Goal: Information Seeking & Learning: Learn about a topic

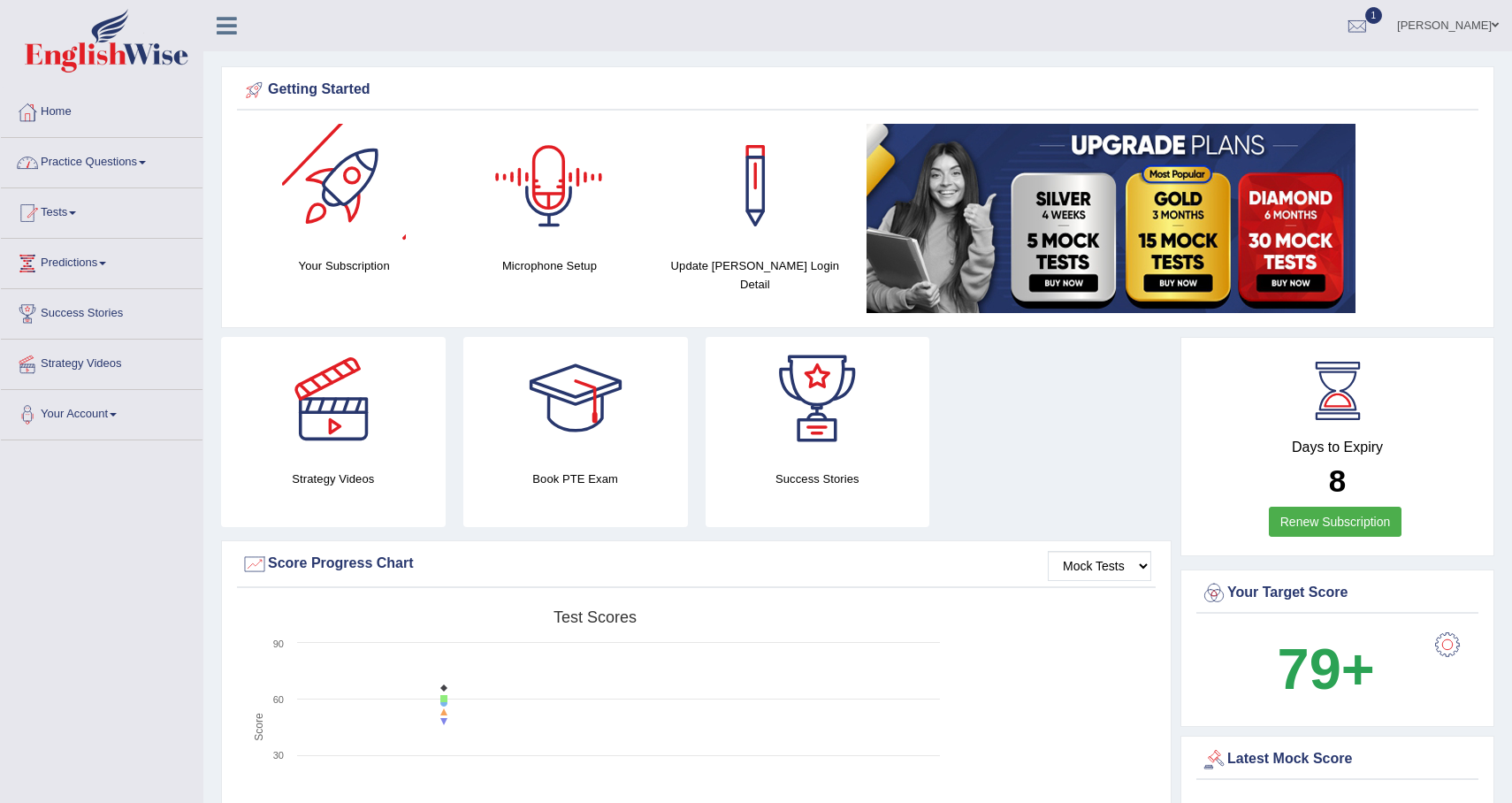
click at [139, 162] on link "Practice Questions" at bounding box center [101, 160] width 201 height 45
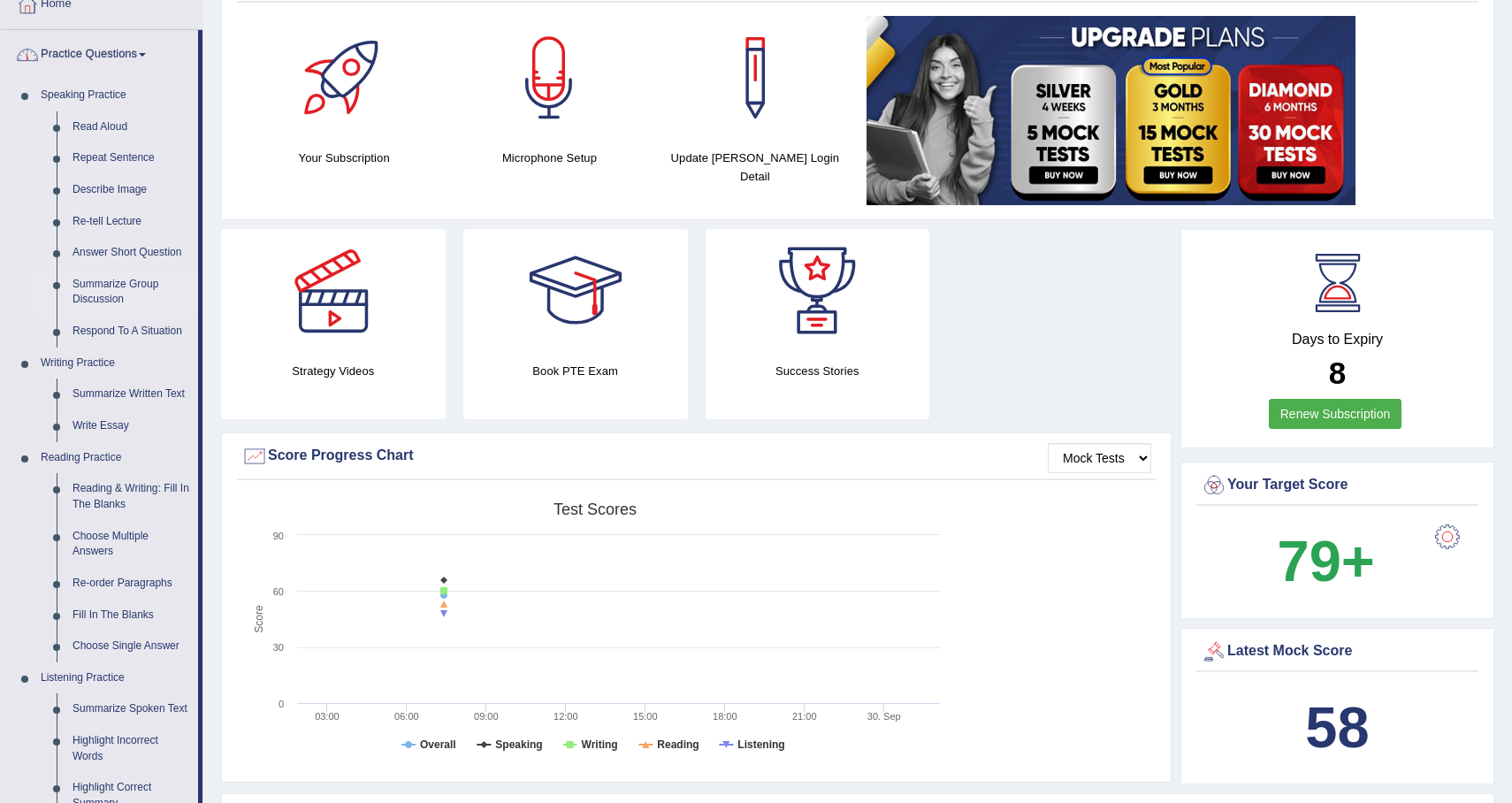
scroll to position [108, 0]
click at [130, 293] on link "Summarize Group Discussion" at bounding box center [131, 291] width 134 height 46
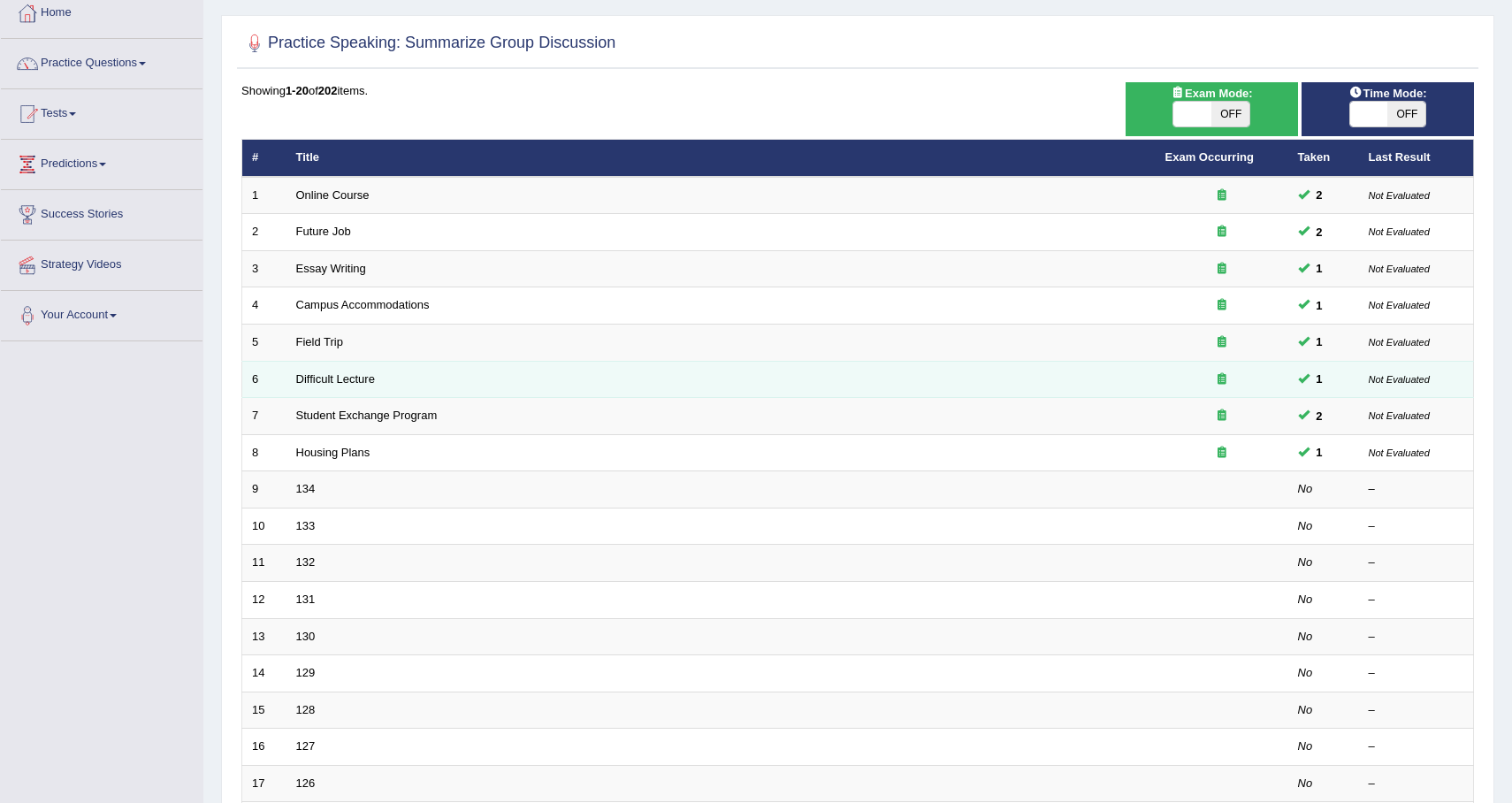
scroll to position [115, 0]
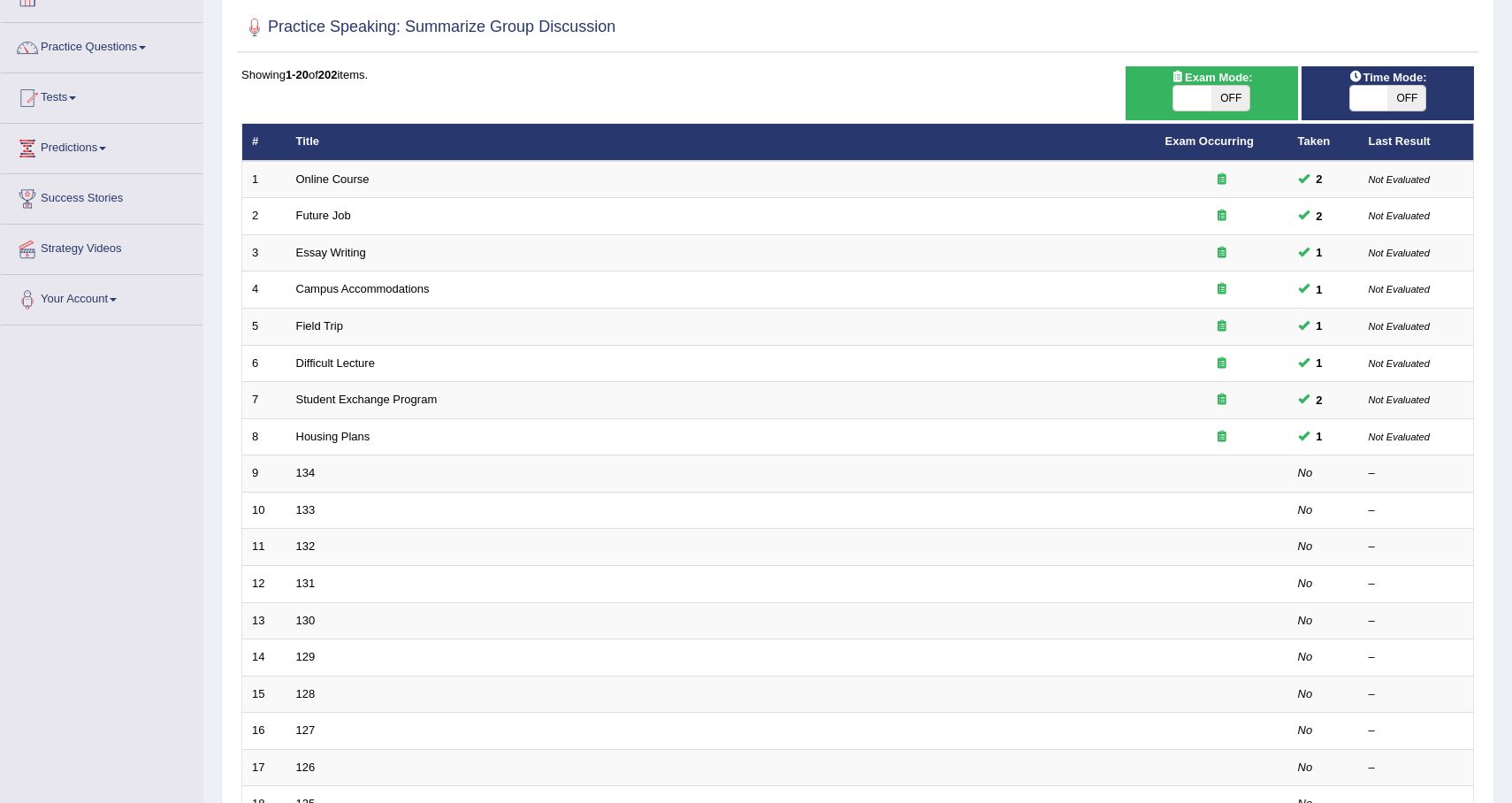
click at [1235, 95] on span "OFF" at bounding box center [1230, 98] width 38 height 25
checkbox input "true"
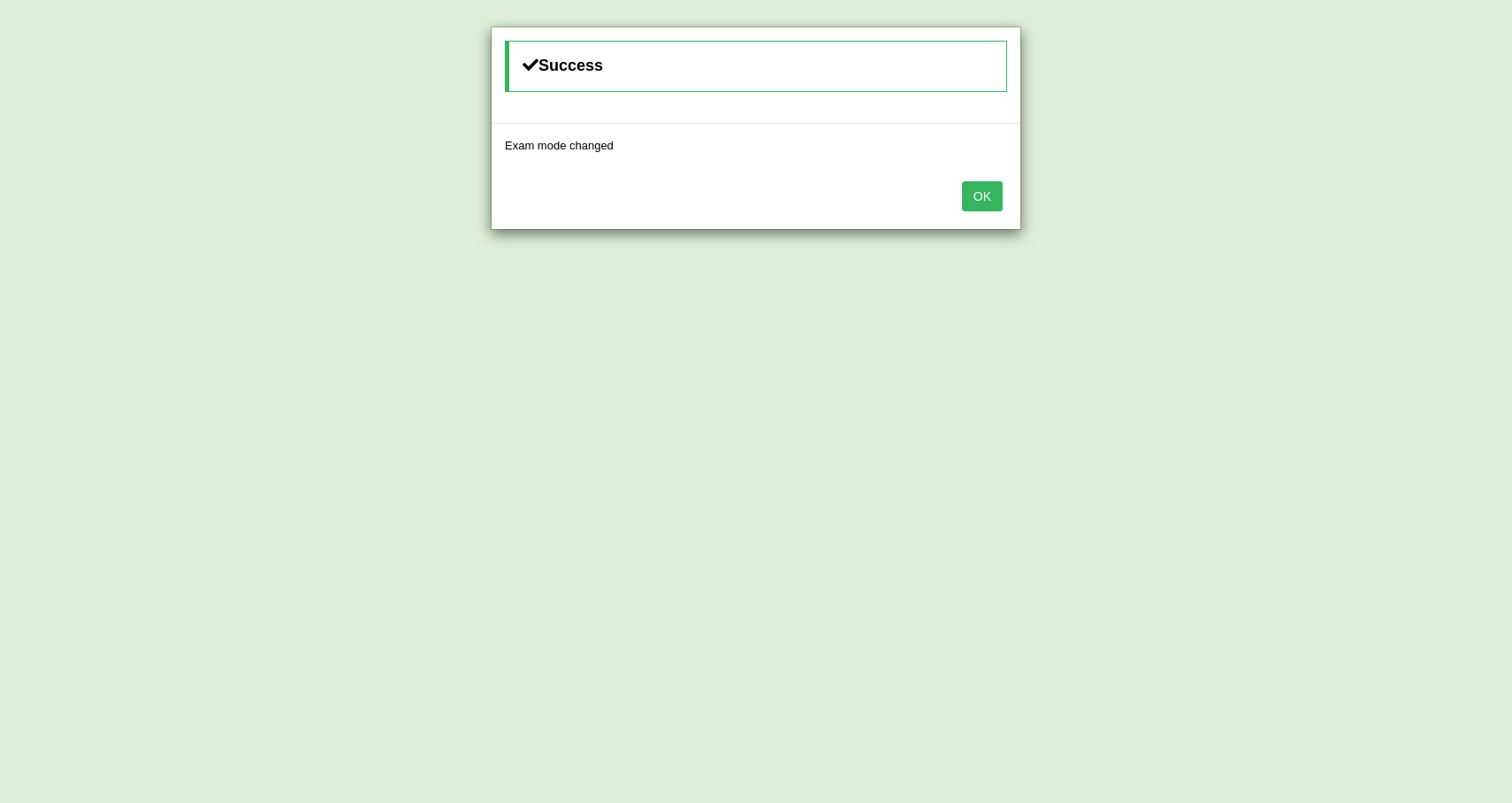
click at [1407, 105] on div "Success Exam mode changed OK" at bounding box center [756, 401] width 1512 height 803
click at [978, 181] on button "OK" at bounding box center [982, 196] width 41 height 30
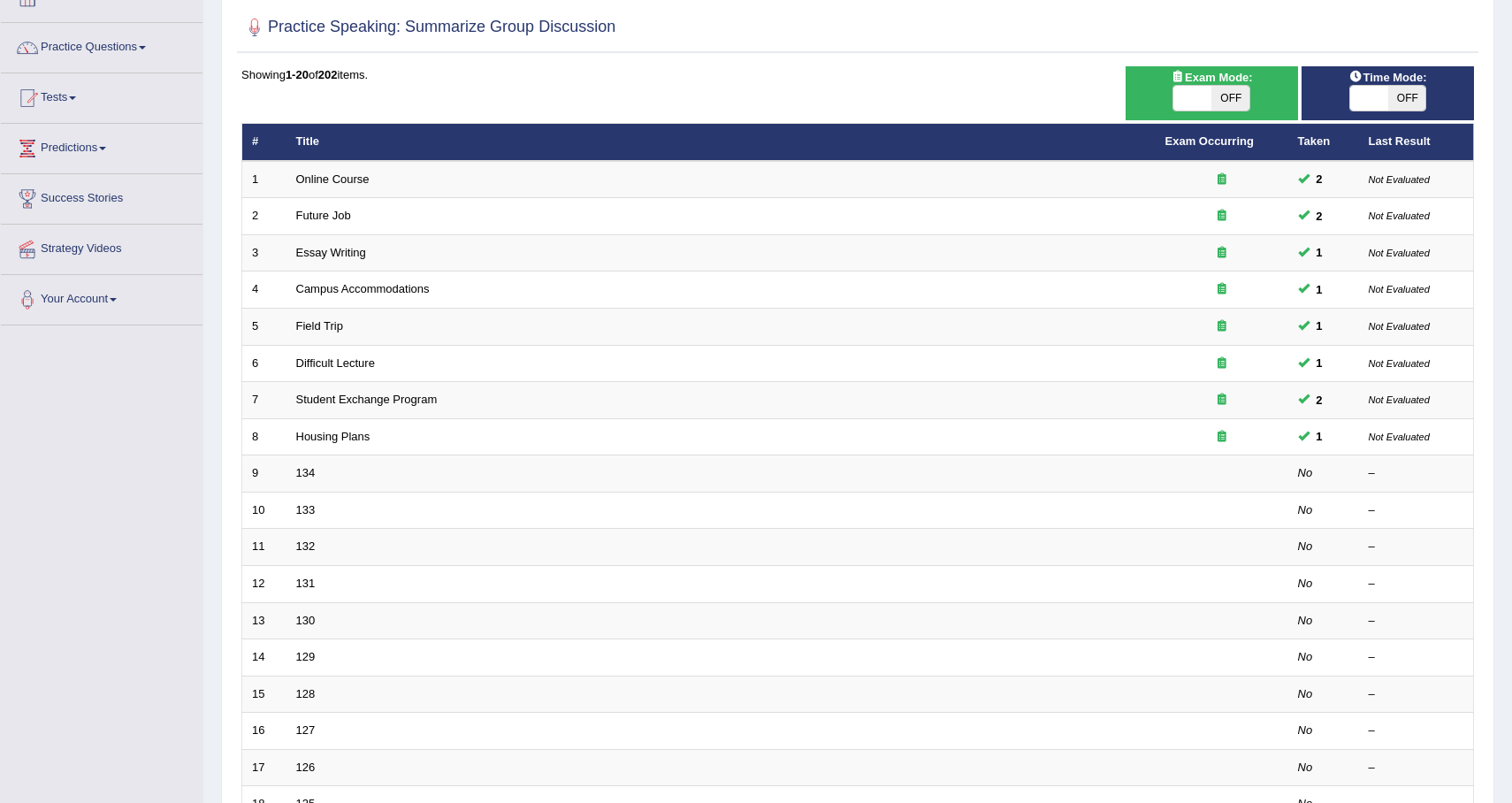
click at [1409, 93] on span "OFF" at bounding box center [1406, 98] width 38 height 25
checkbox input "true"
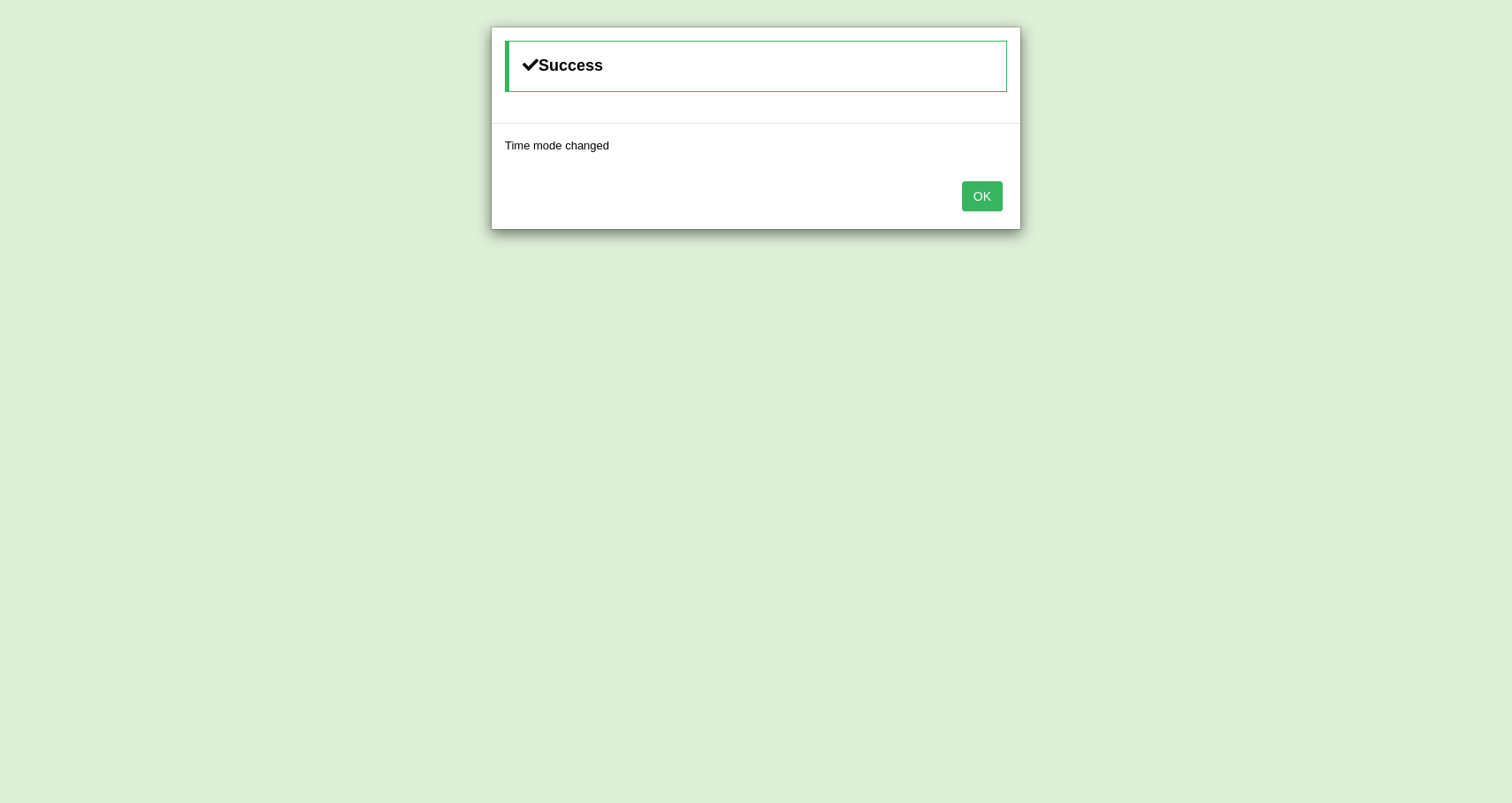
click at [982, 191] on button "OK" at bounding box center [982, 196] width 41 height 30
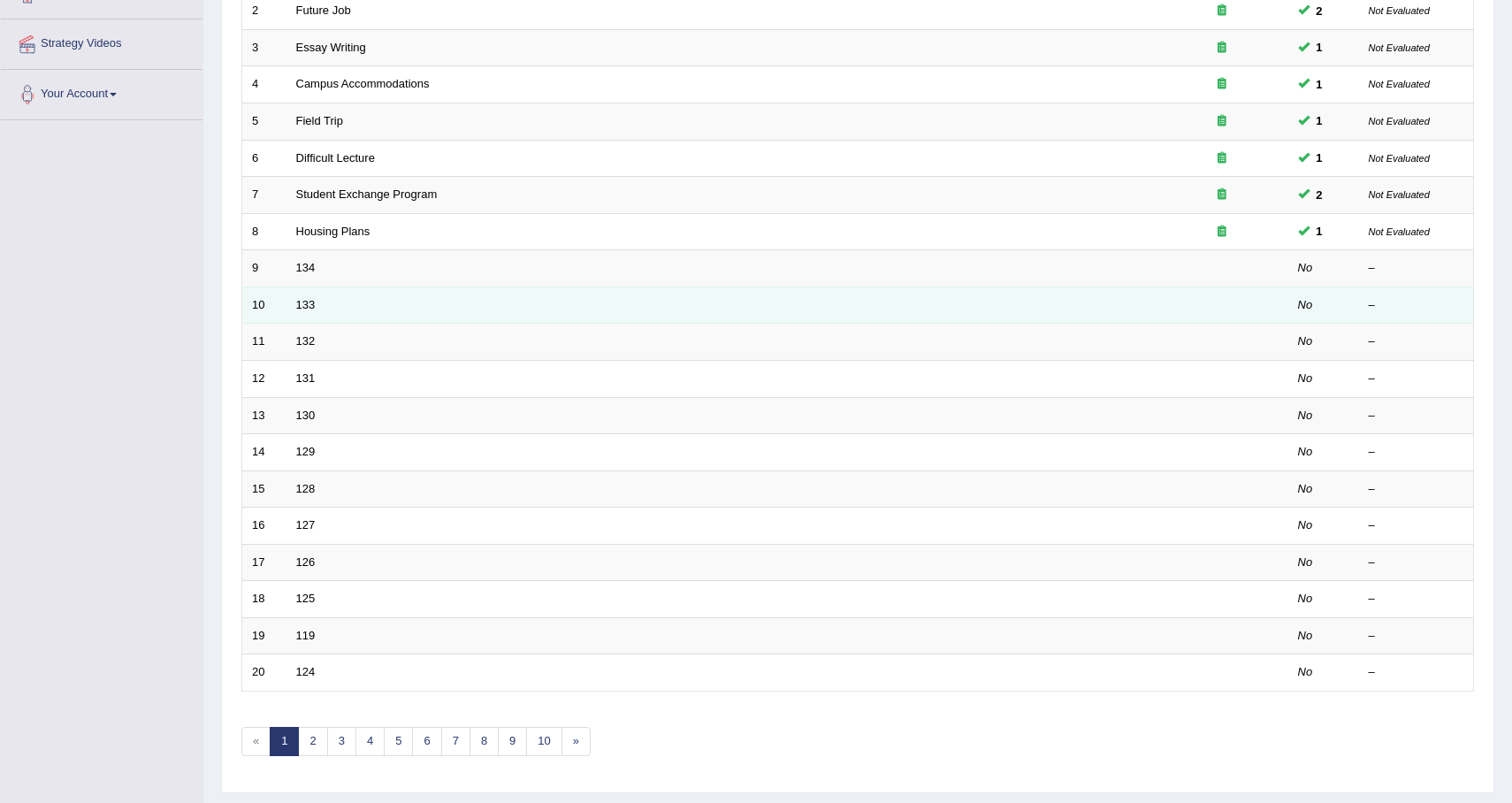
scroll to position [332, 0]
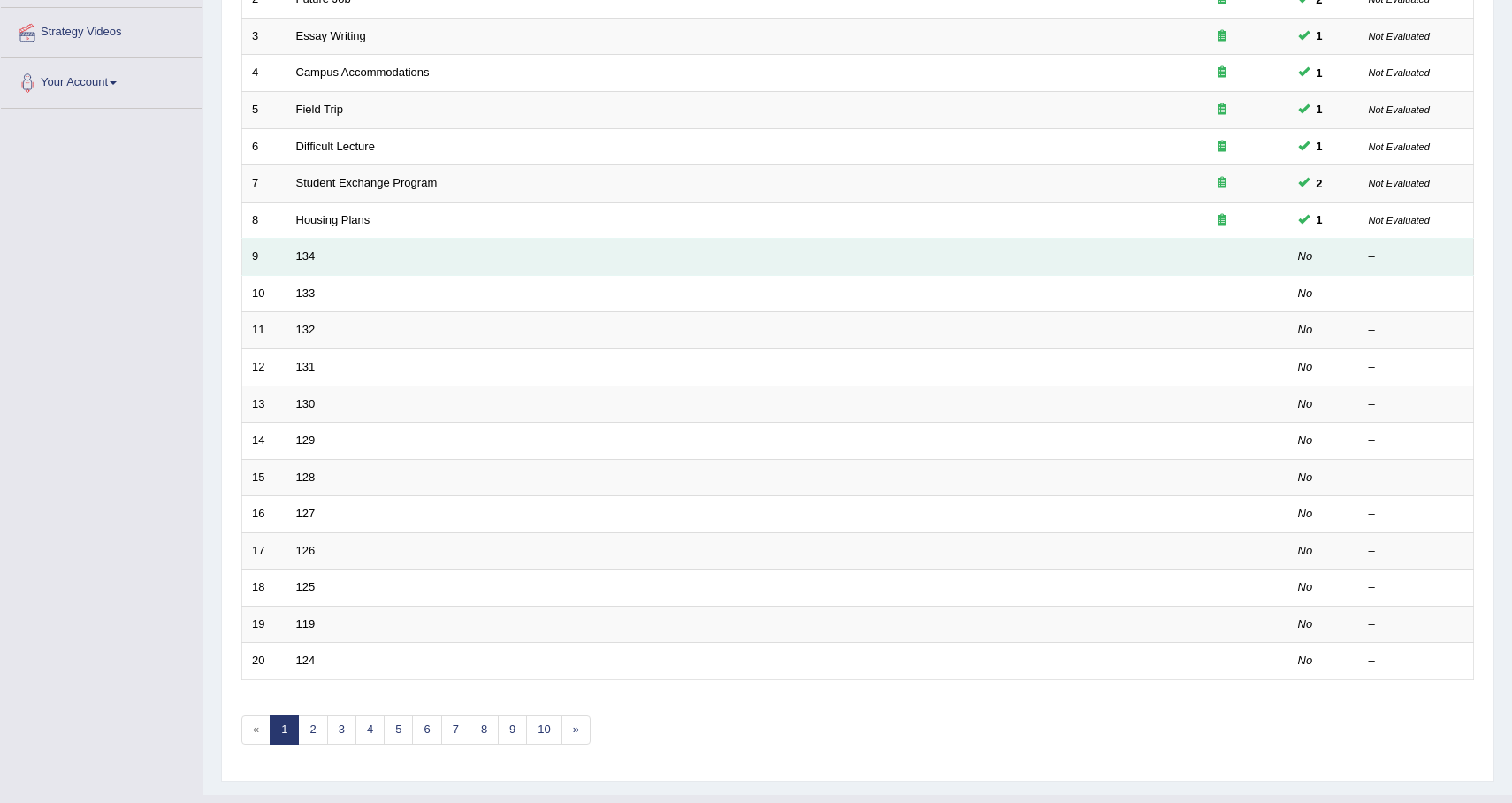
click at [305, 264] on td "134" at bounding box center [721, 257] width 869 height 37
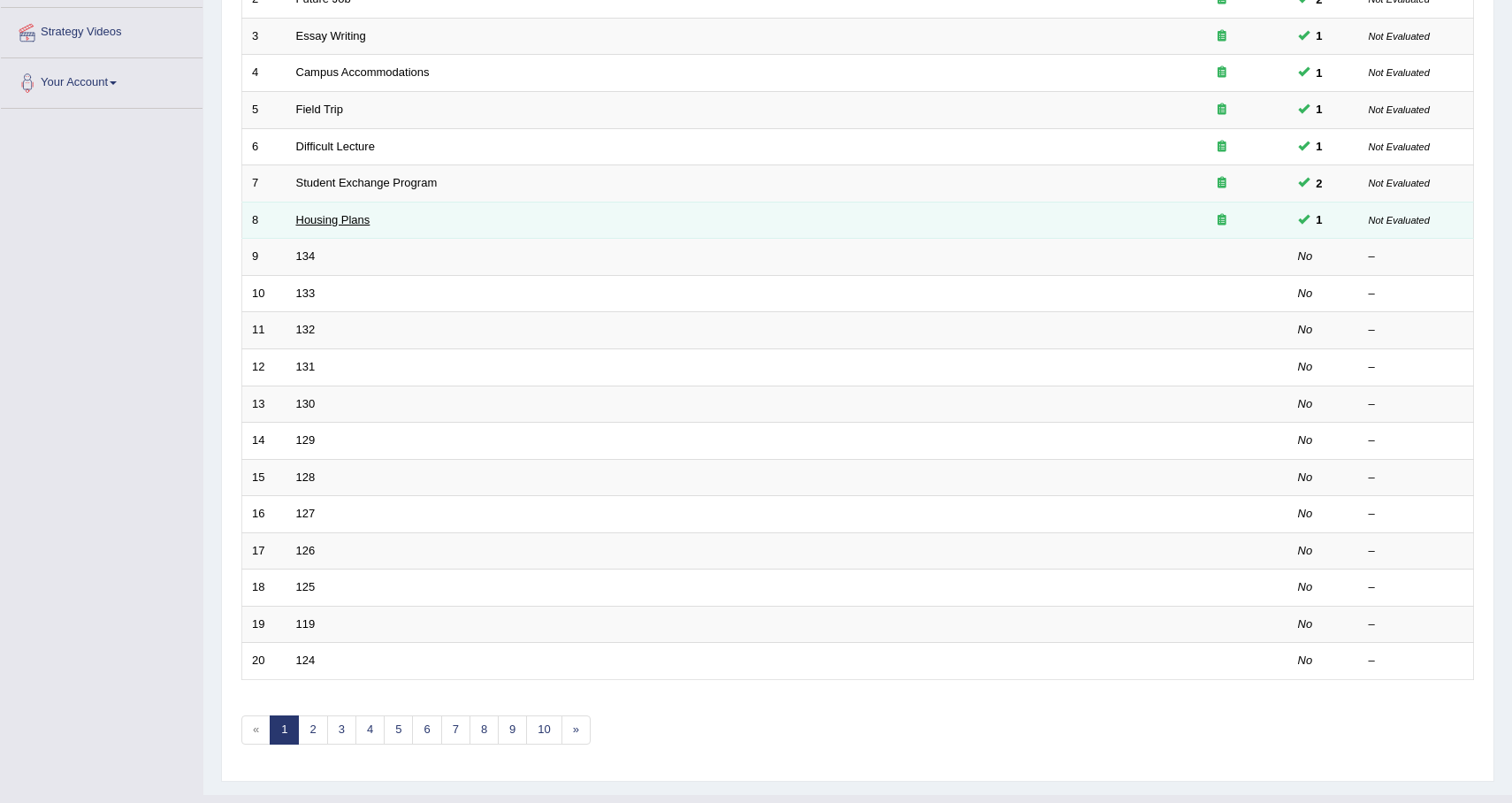
click at [310, 213] on link "Housing Plans" at bounding box center [334, 220] width 75 height 14
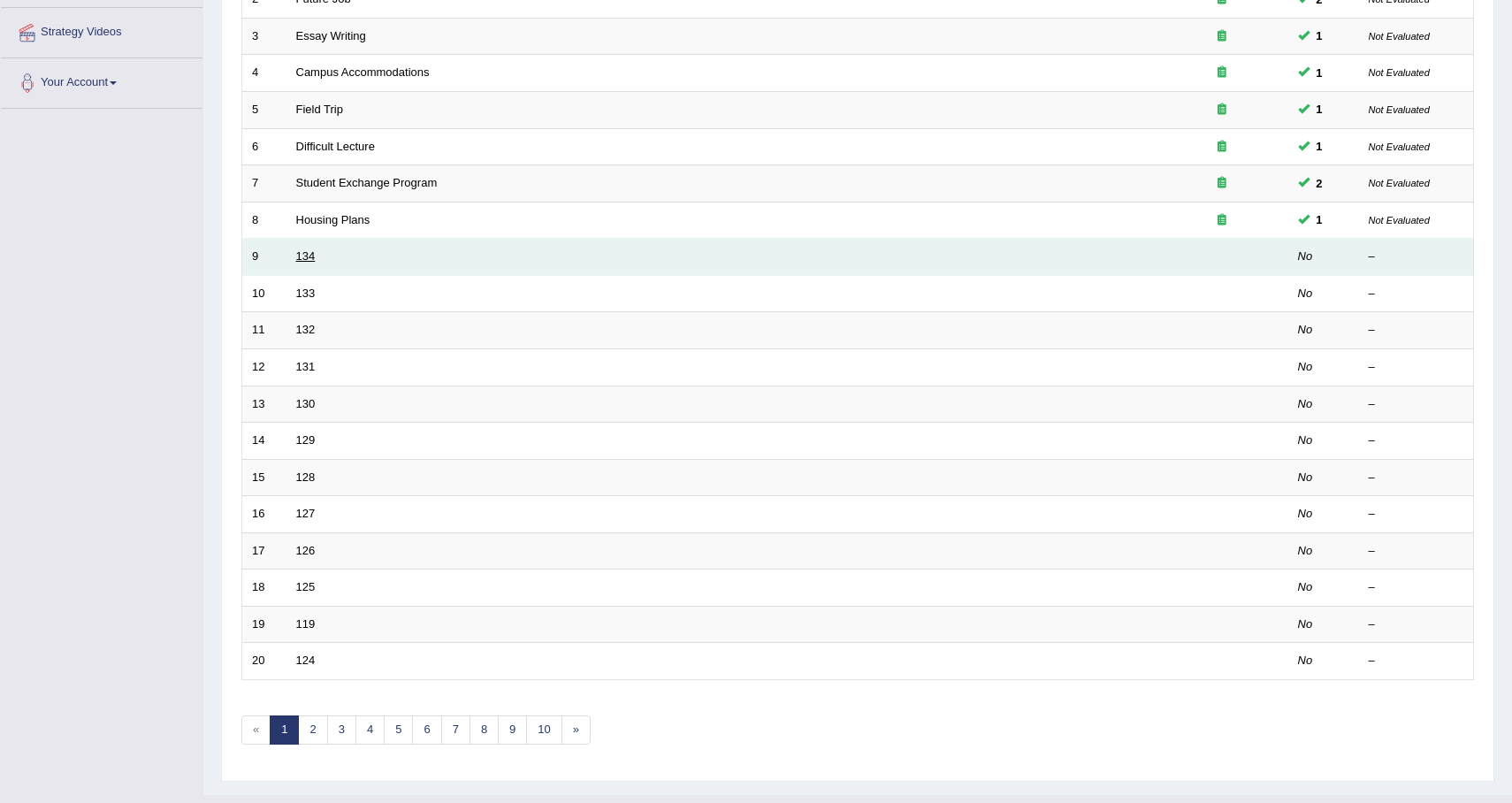
click at [307, 260] on link "134" at bounding box center [305, 256] width 19 height 14
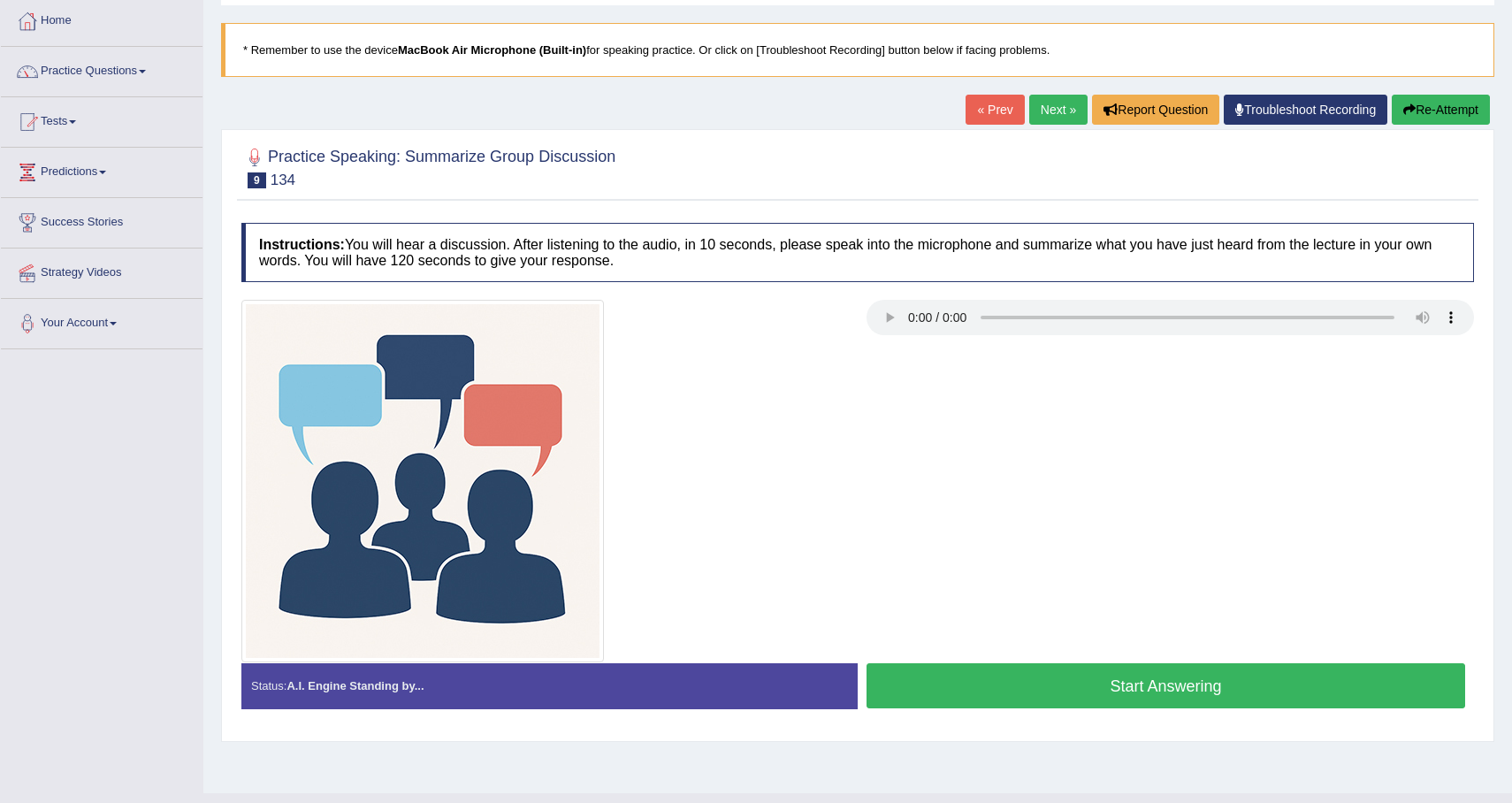
scroll to position [101, 0]
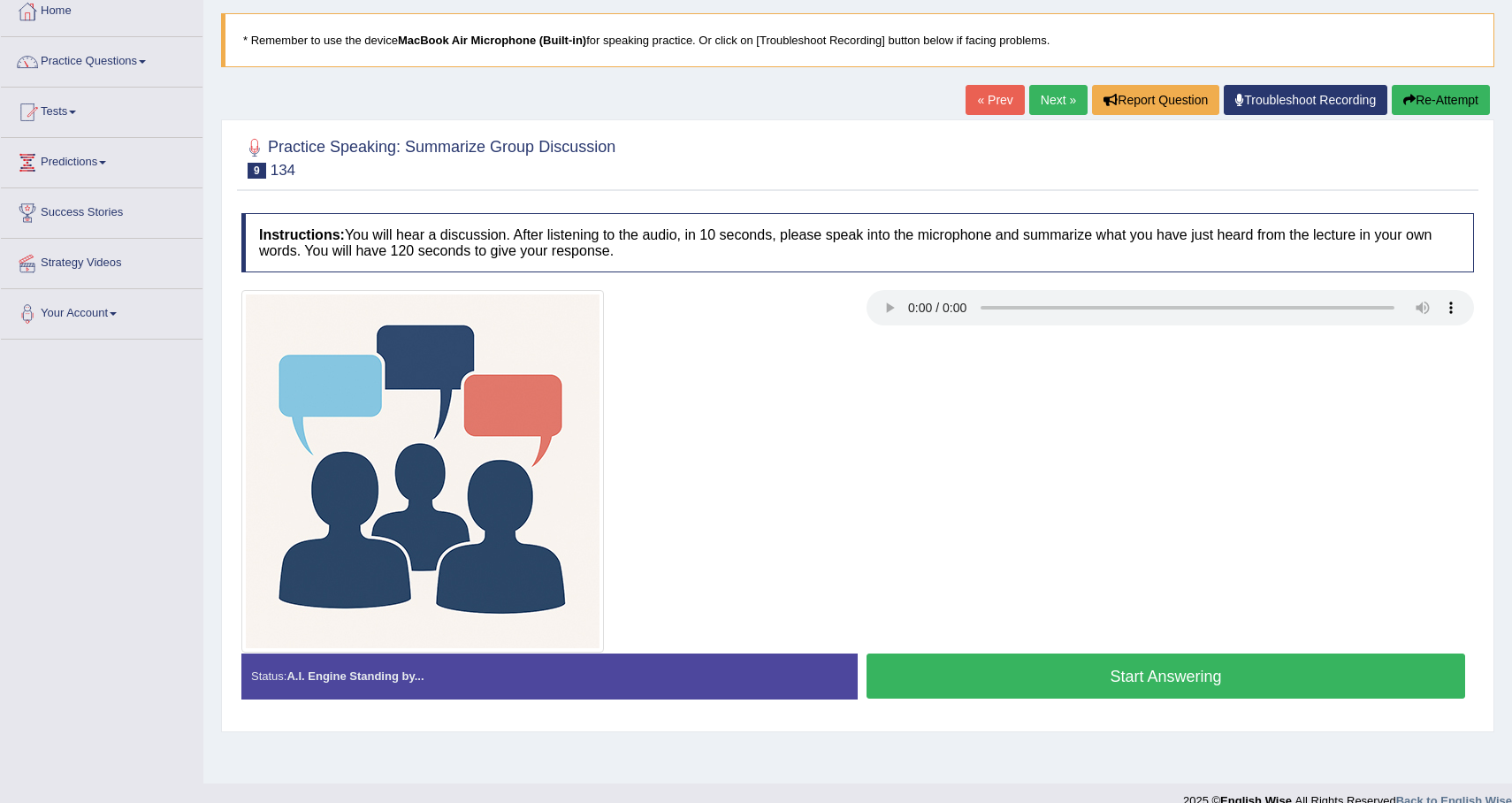
click at [1070, 699] on div "Start Answering" at bounding box center [1166, 678] width 616 height 49
click at [1078, 685] on button "Start Answering" at bounding box center [1166, 675] width 599 height 45
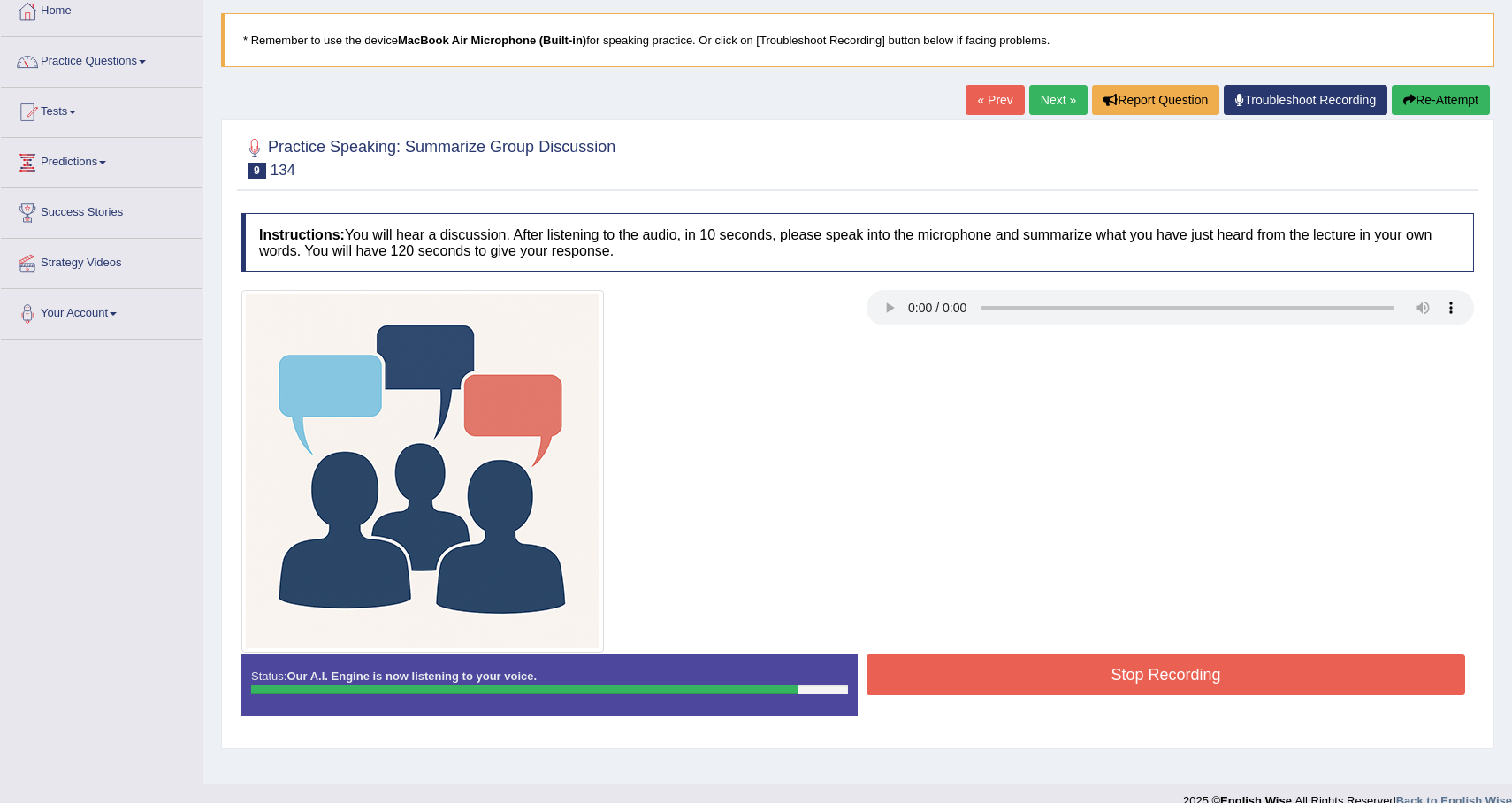
click at [1093, 674] on button "Stop Recording" at bounding box center [1166, 674] width 599 height 41
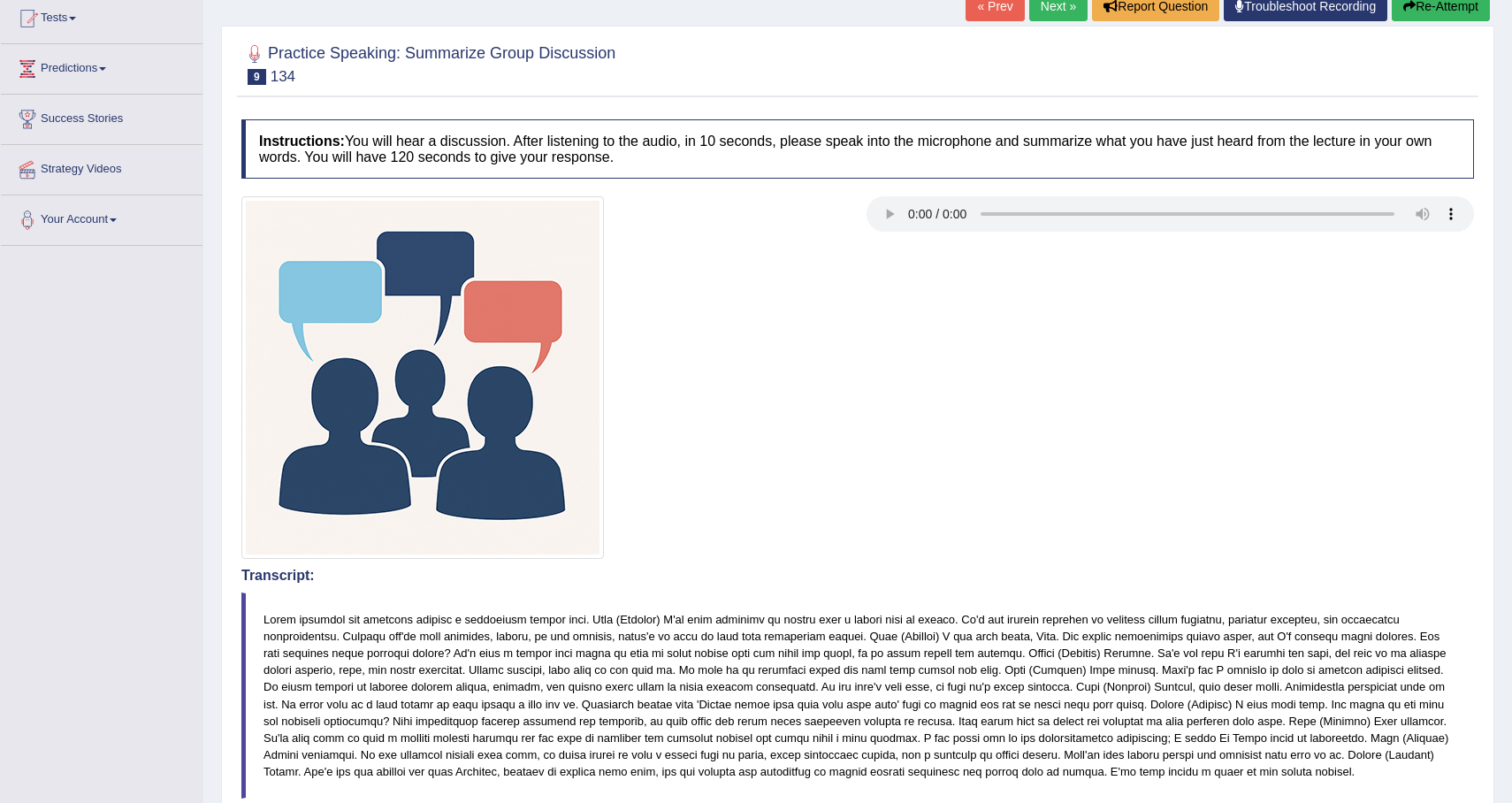
scroll to position [17, 0]
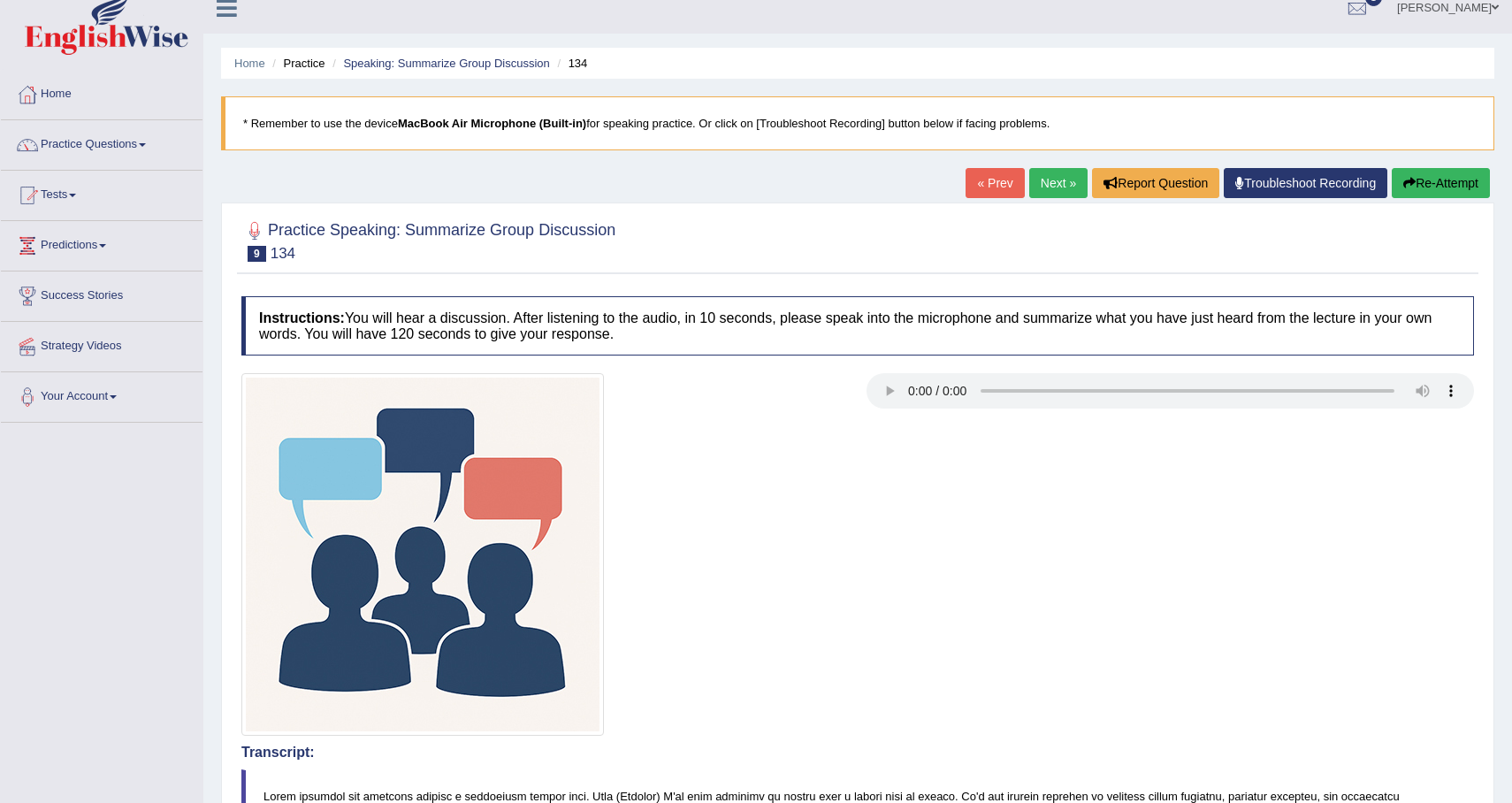
click at [1043, 185] on link "Next »" at bounding box center [1058, 182] width 58 height 30
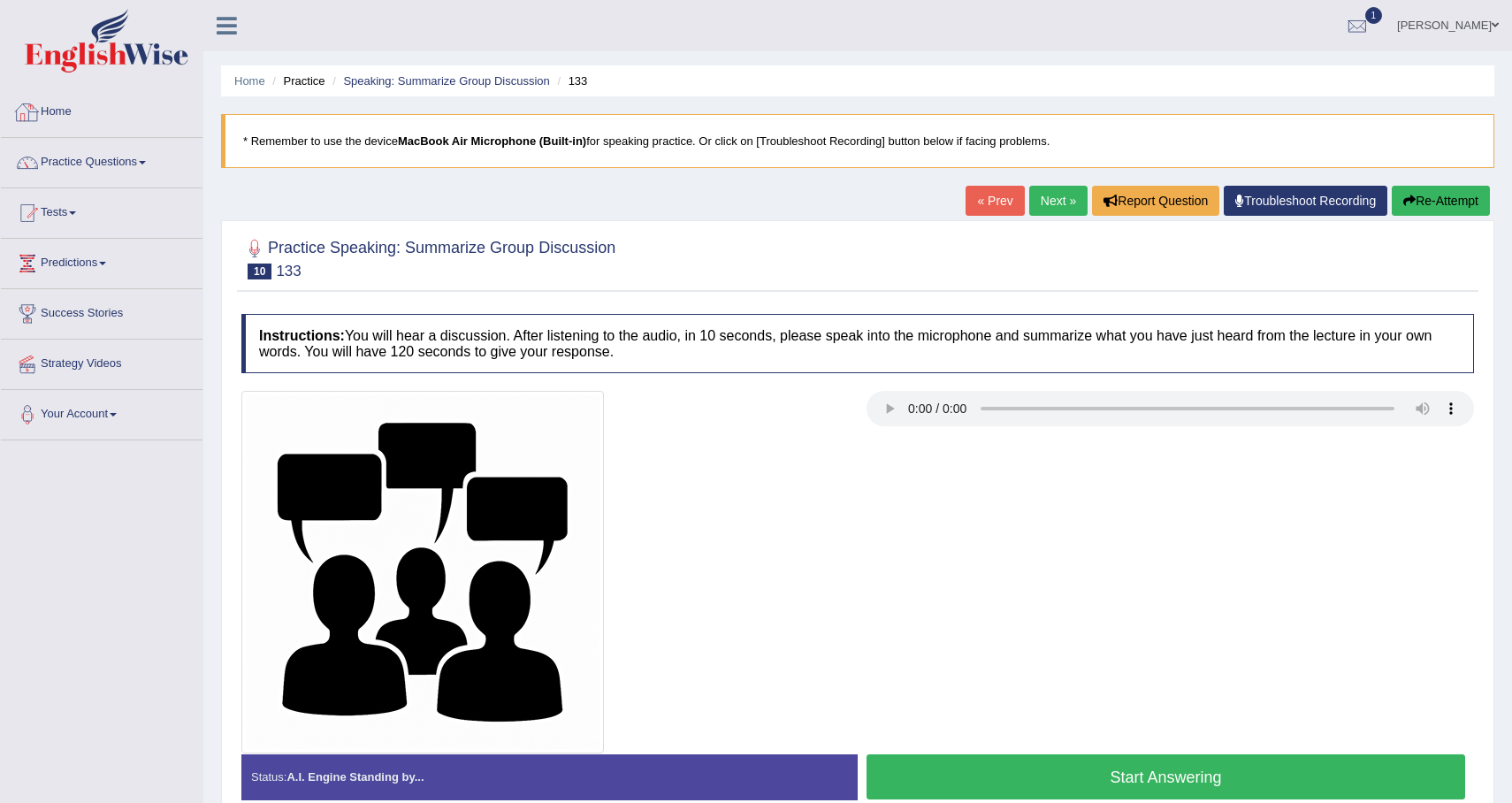
click at [62, 114] on link "Home" at bounding box center [101, 109] width 201 height 45
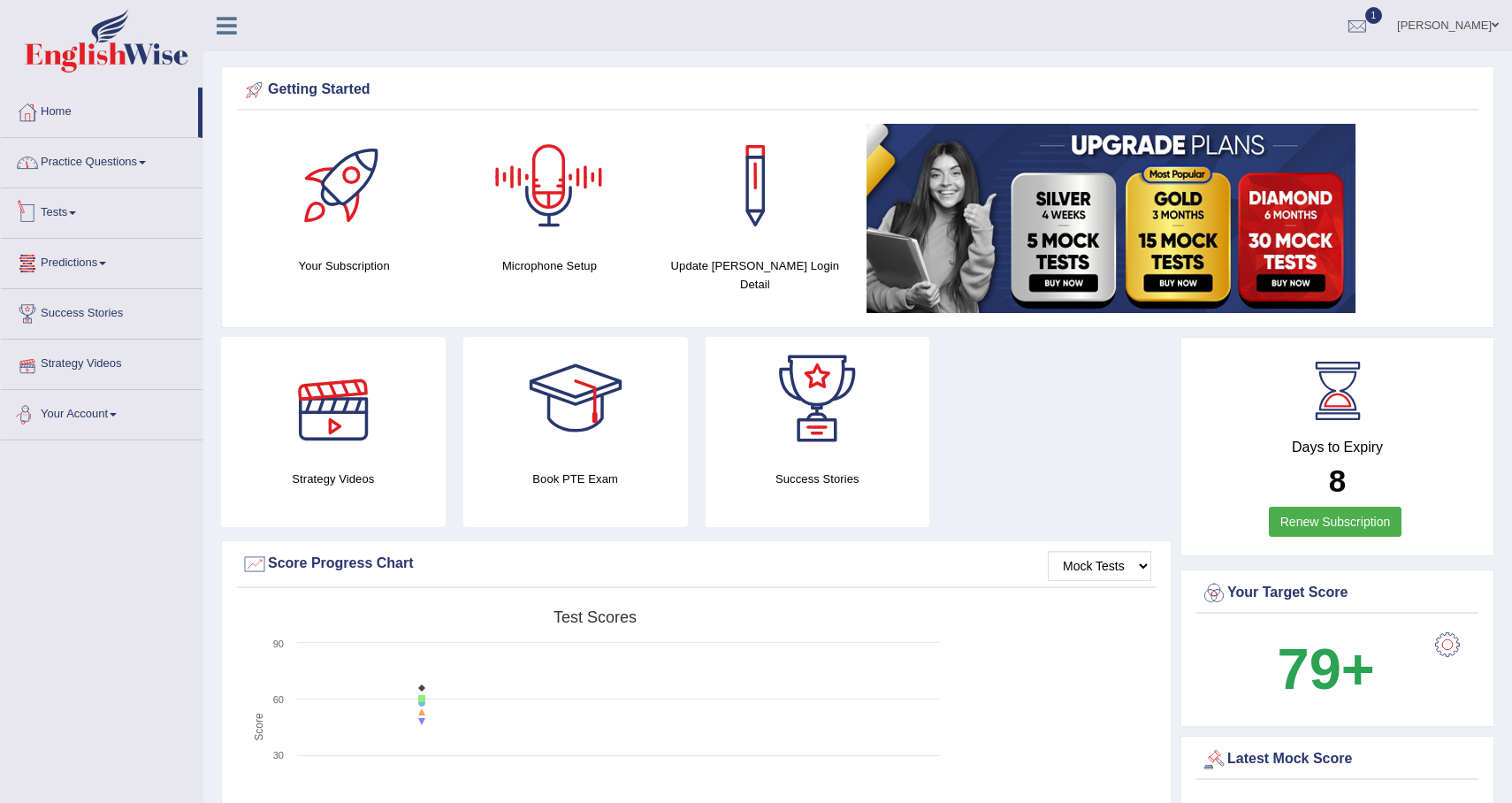
click at [157, 173] on link "Practice Questions" at bounding box center [101, 160] width 201 height 45
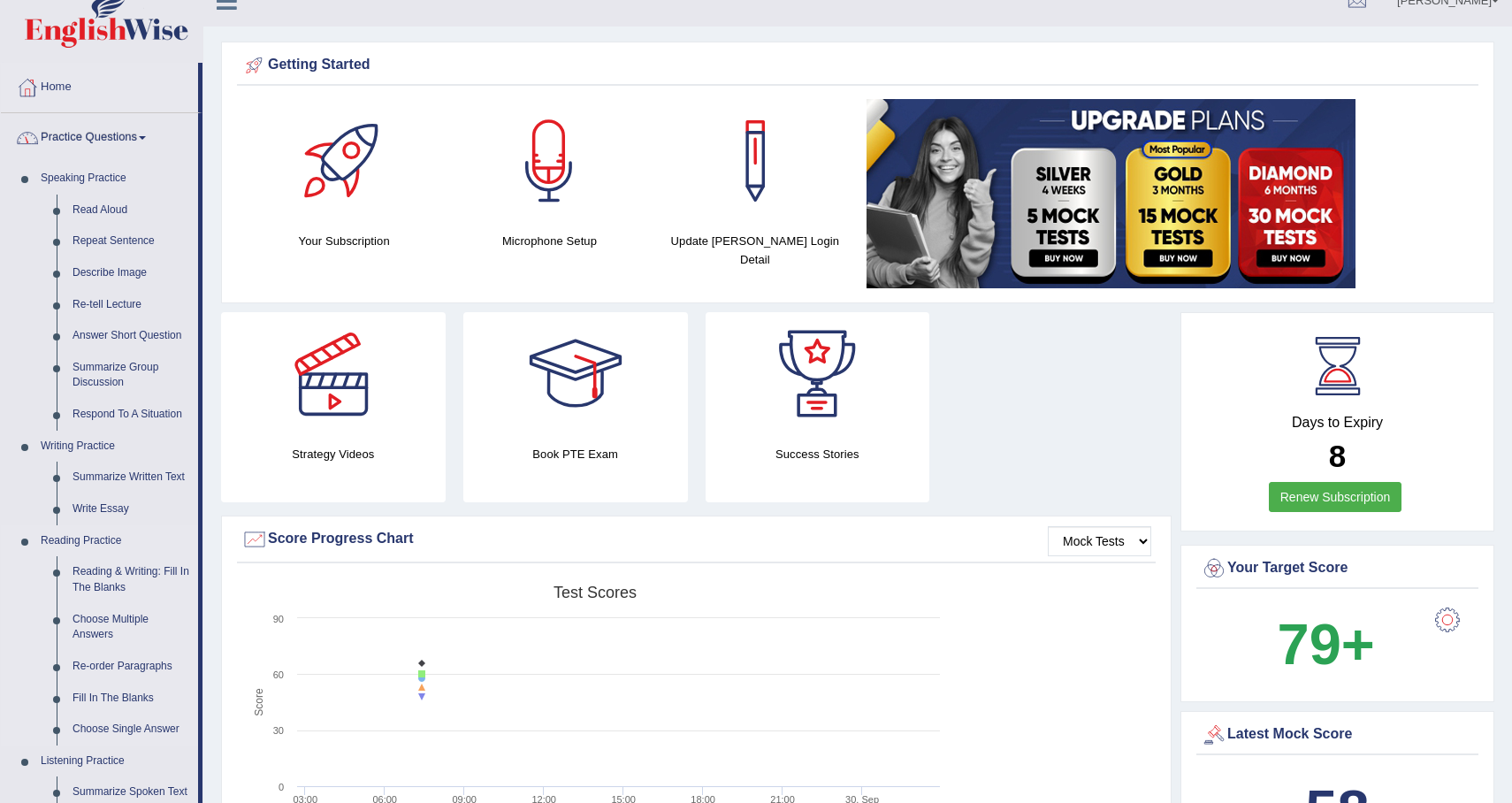
scroll to position [31, 0]
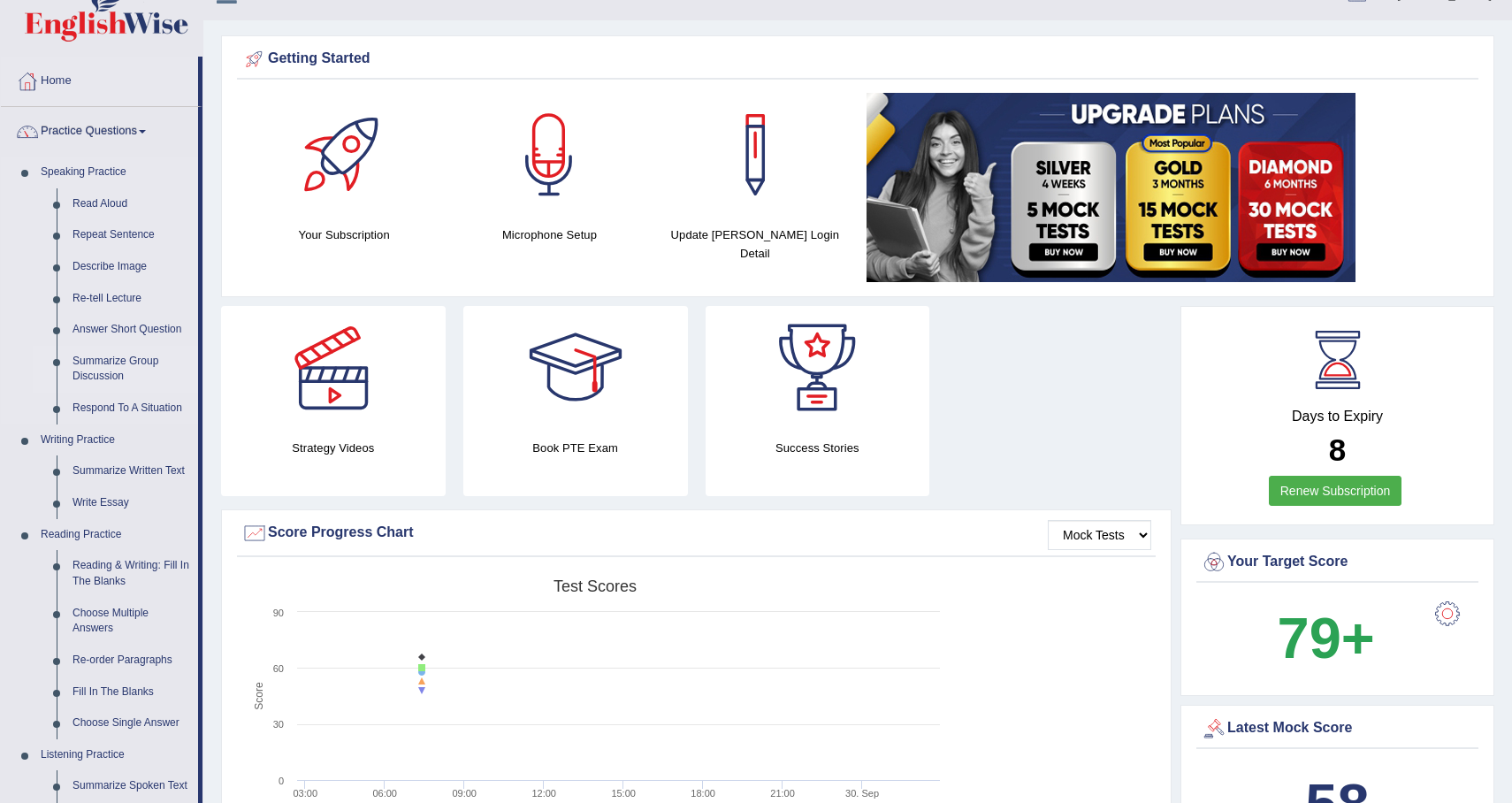
click at [120, 363] on link "Summarize Group Discussion" at bounding box center [131, 368] width 134 height 46
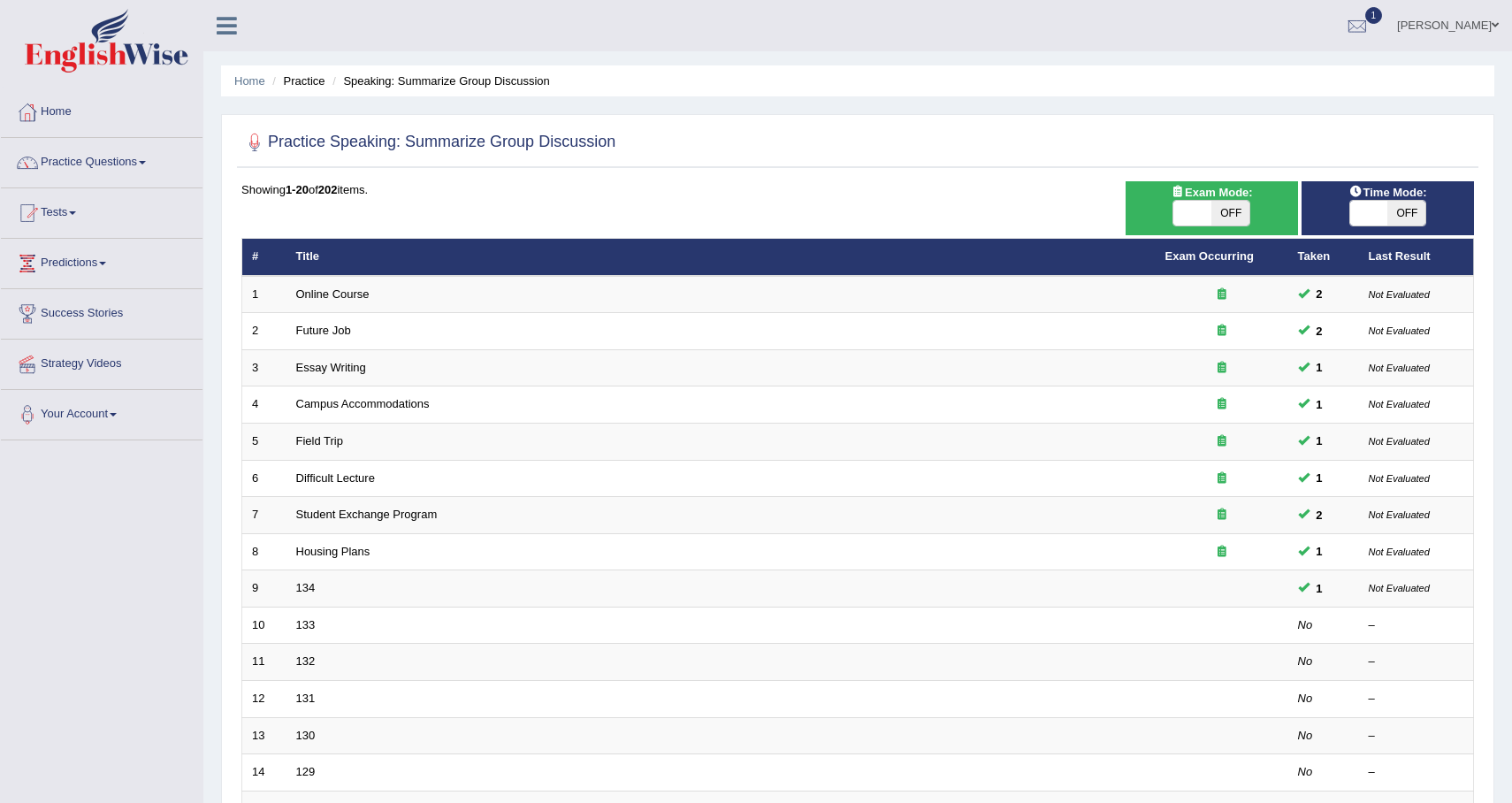
click at [1233, 204] on span "OFF" at bounding box center [1230, 212] width 38 height 25
checkbox input "true"
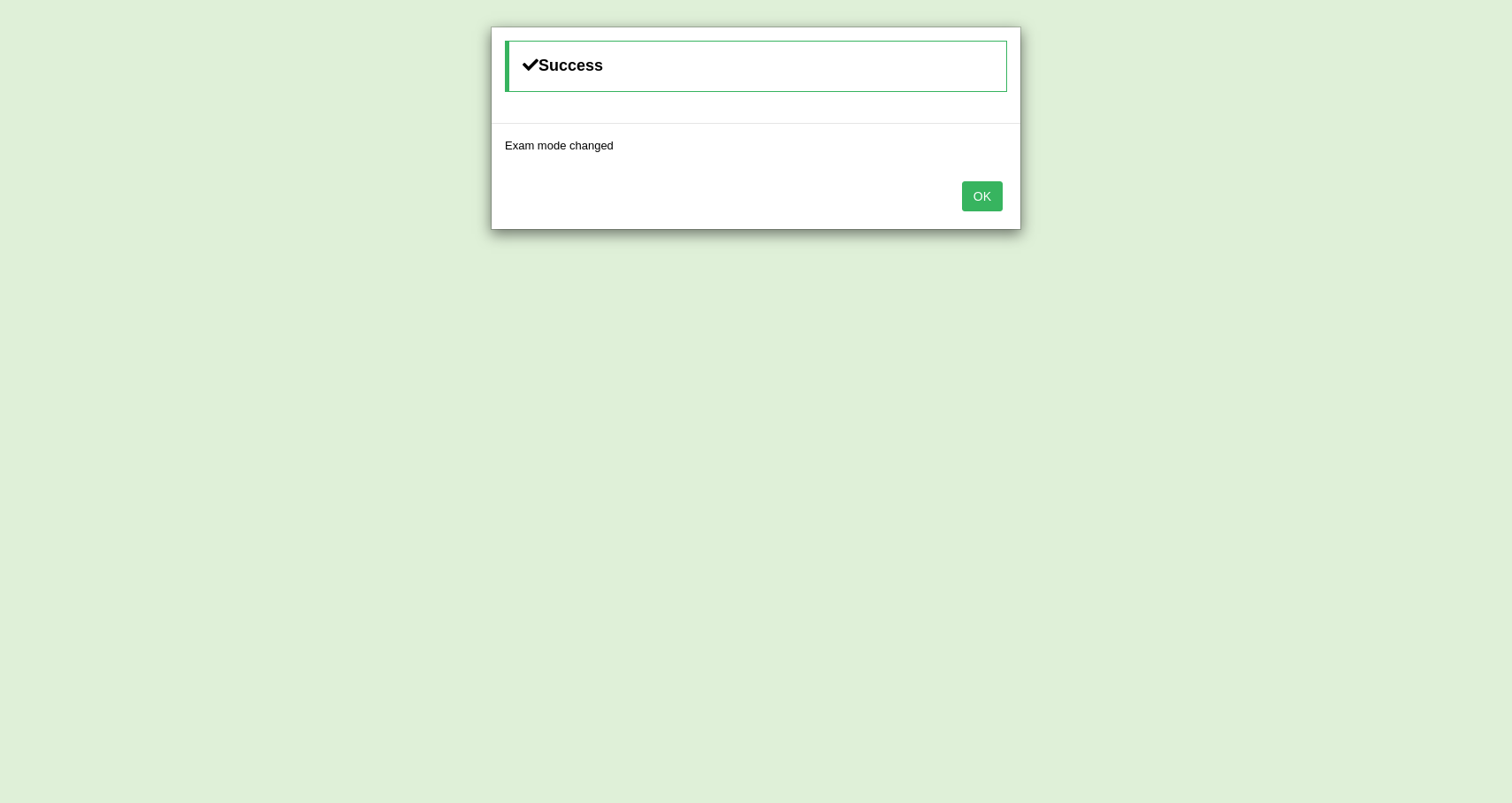
click at [976, 201] on button "OK" at bounding box center [982, 196] width 41 height 30
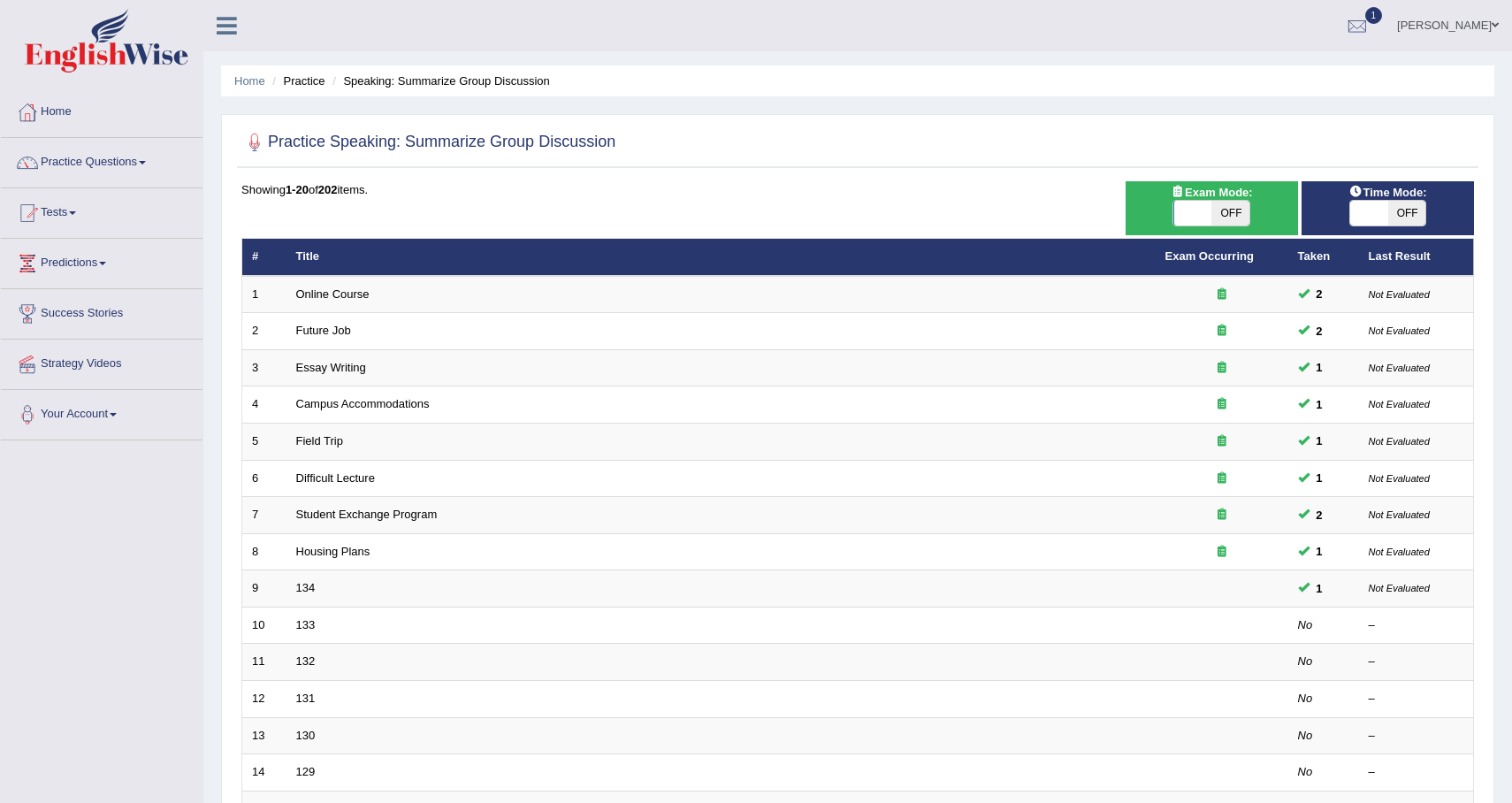
click at [1406, 218] on span "OFF" at bounding box center [1406, 212] width 38 height 25
checkbox input "true"
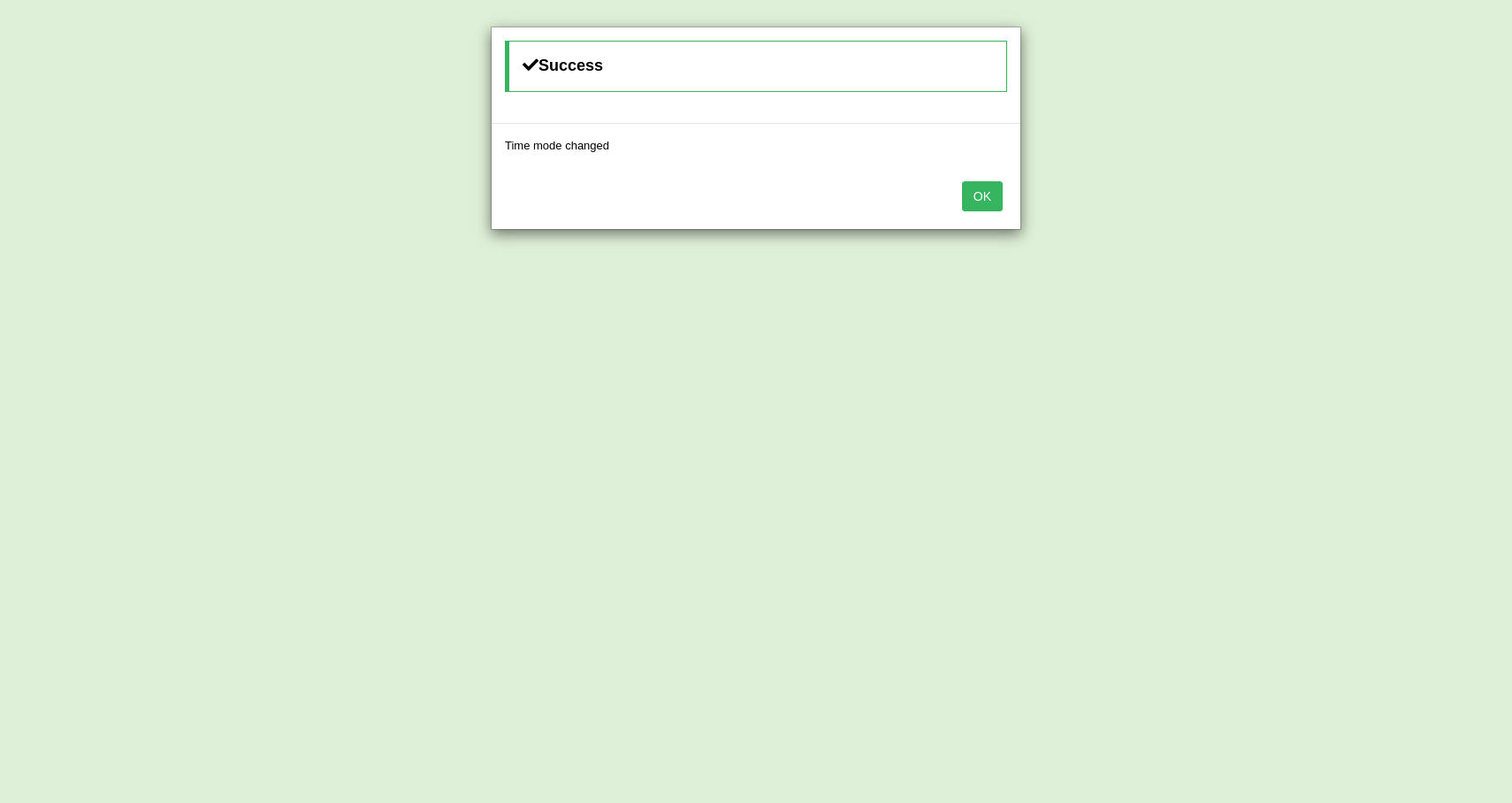
click at [978, 200] on button "OK" at bounding box center [982, 196] width 41 height 30
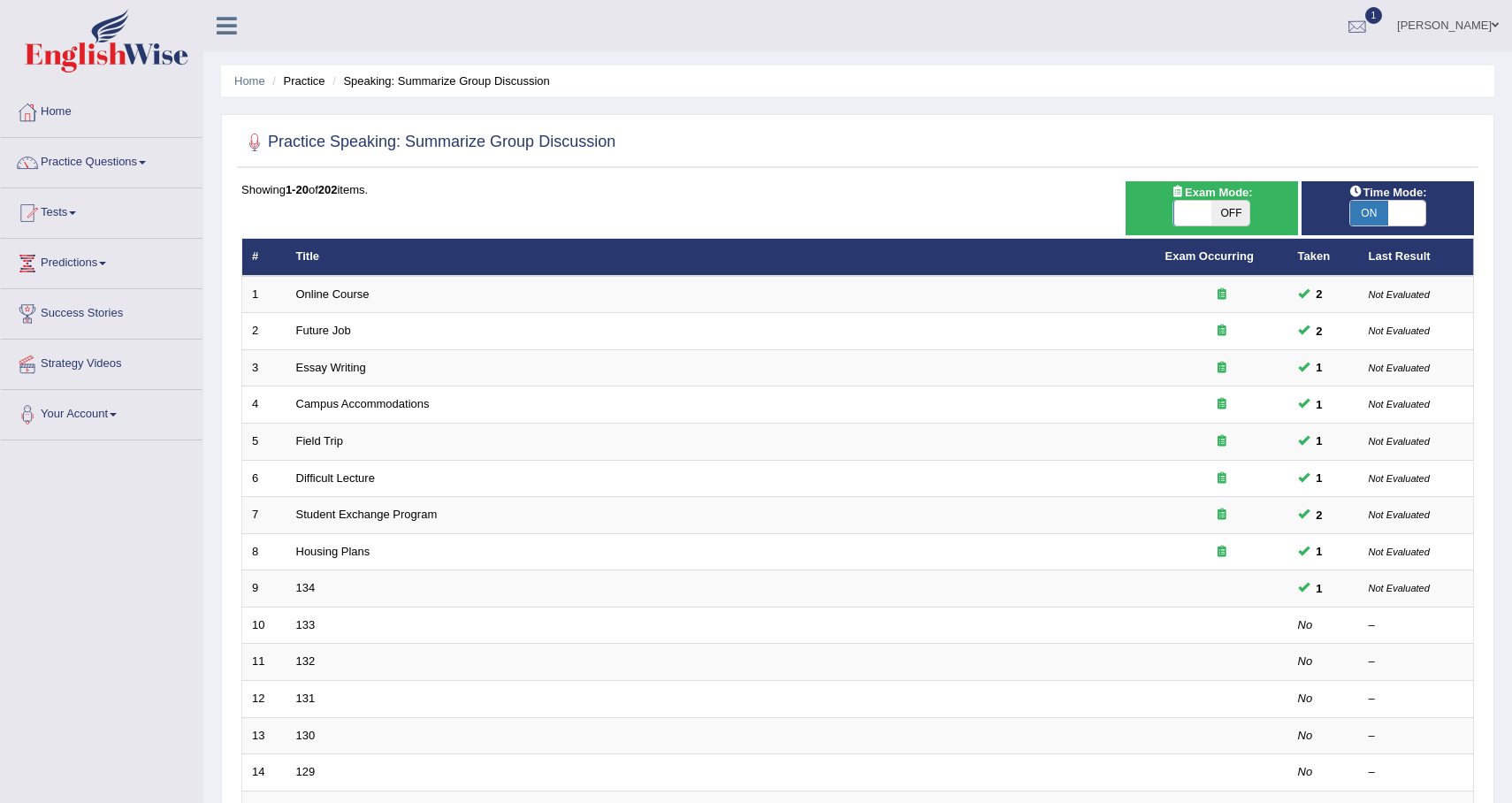
click at [1347, 20] on div at bounding box center [1357, 26] width 26 height 26
click at [1219, 67] on link "EW1 Sep 29, 2025 Exam evaluated" at bounding box center [1251, 79] width 244 height 37
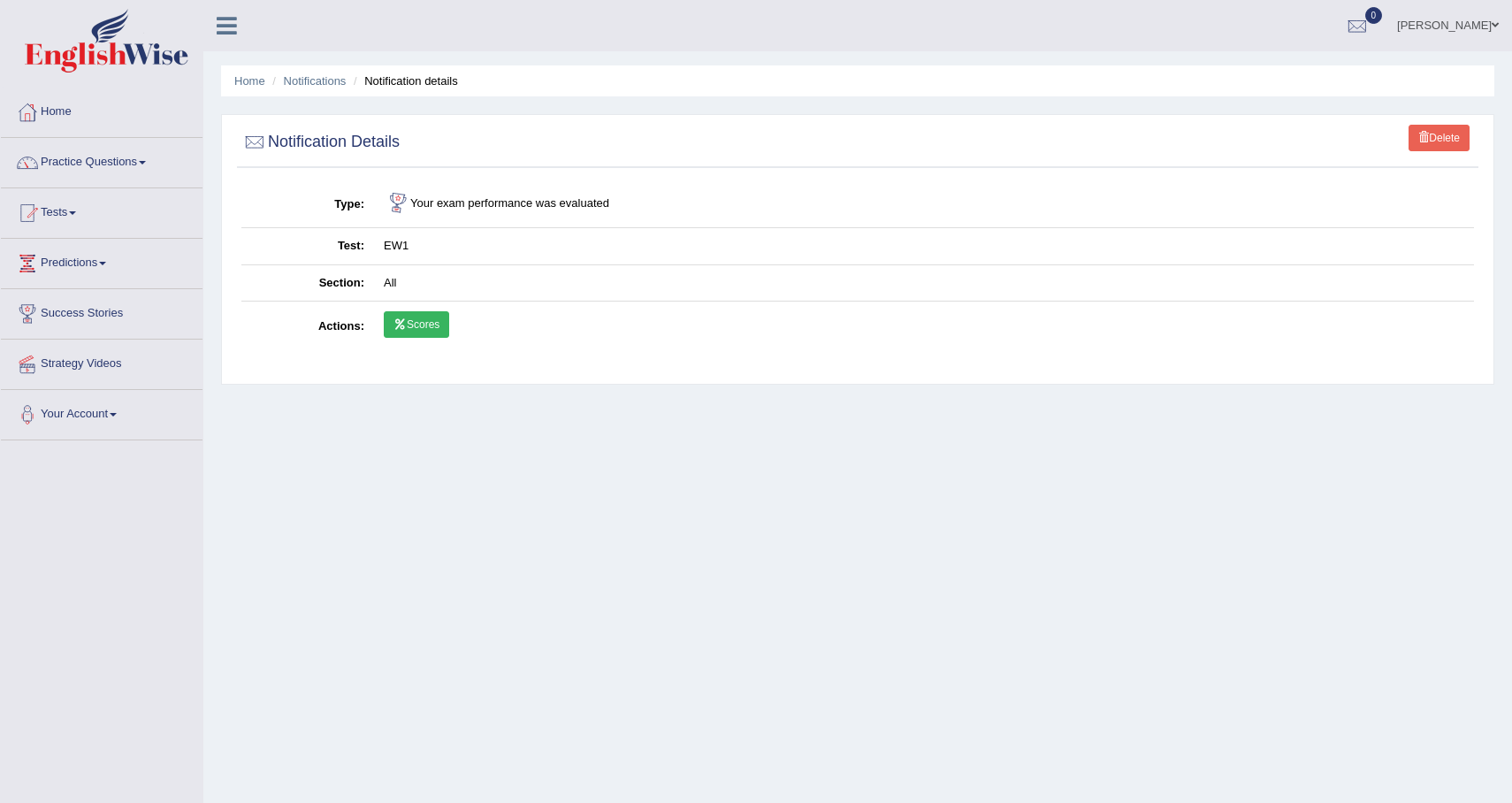
click at [409, 322] on link "Scores" at bounding box center [417, 324] width 66 height 26
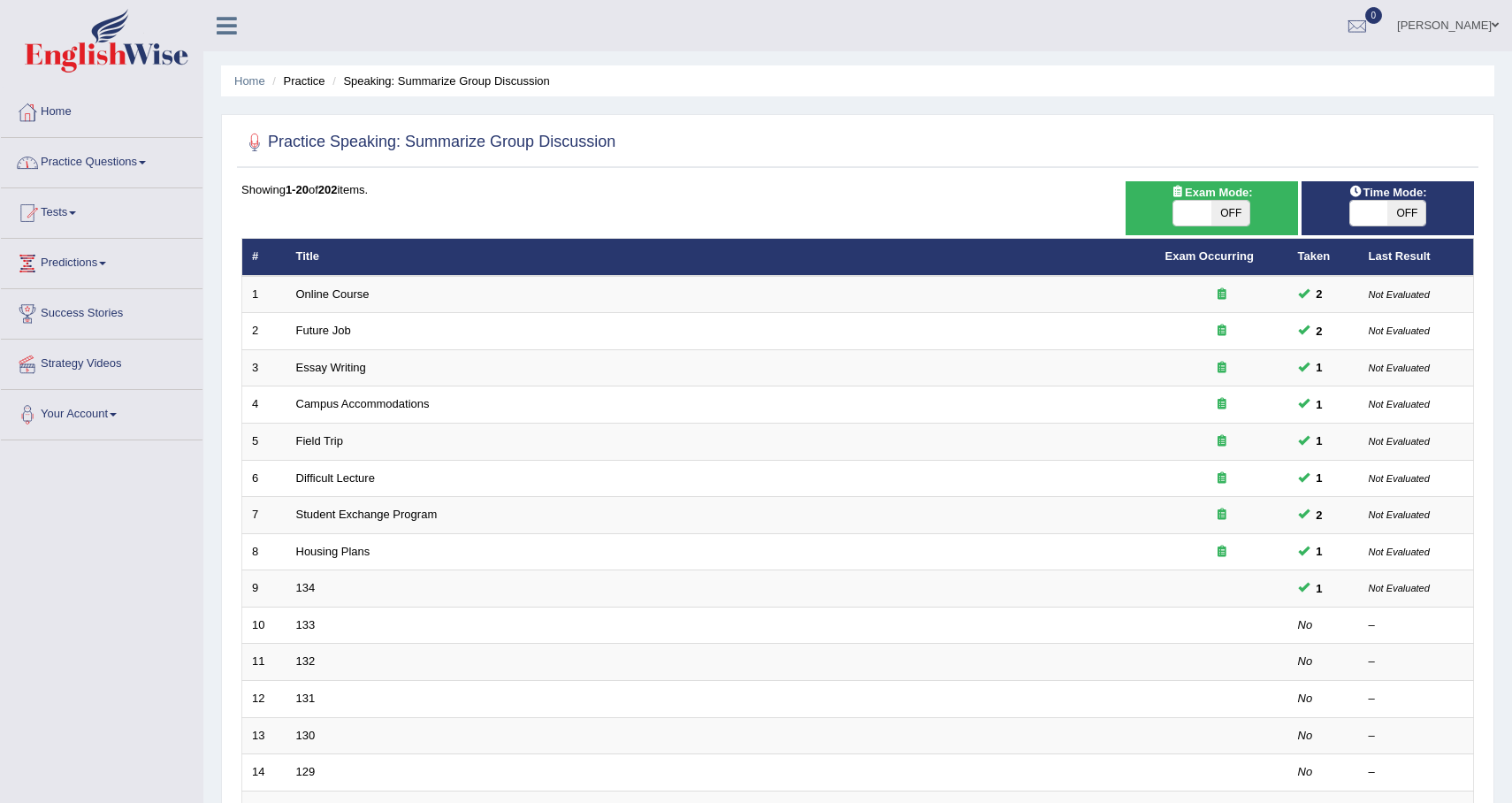
click at [1236, 203] on span "OFF" at bounding box center [1230, 212] width 38 height 25
checkbox input "true"
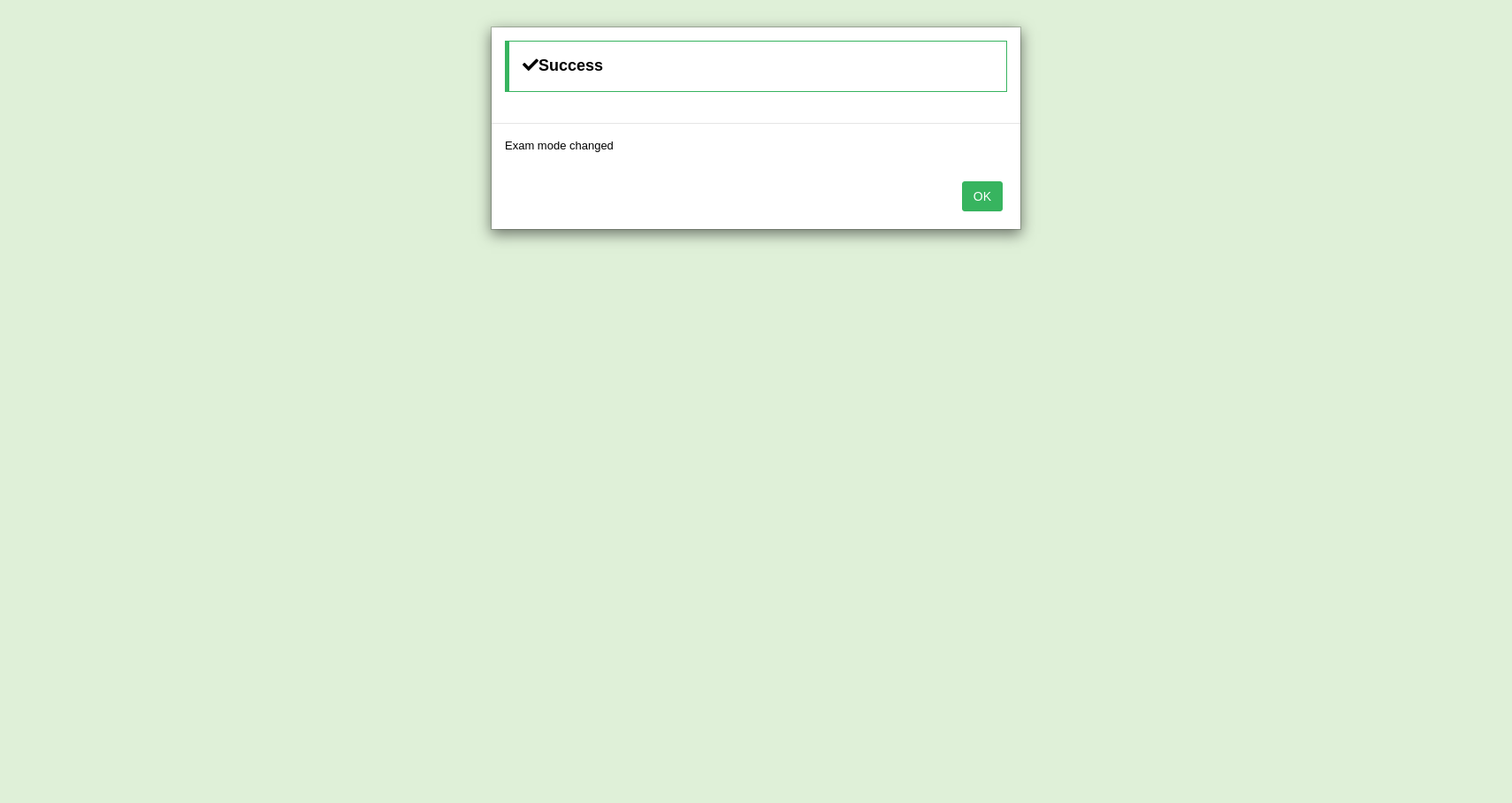
click at [972, 198] on button "OK" at bounding box center [982, 196] width 41 height 30
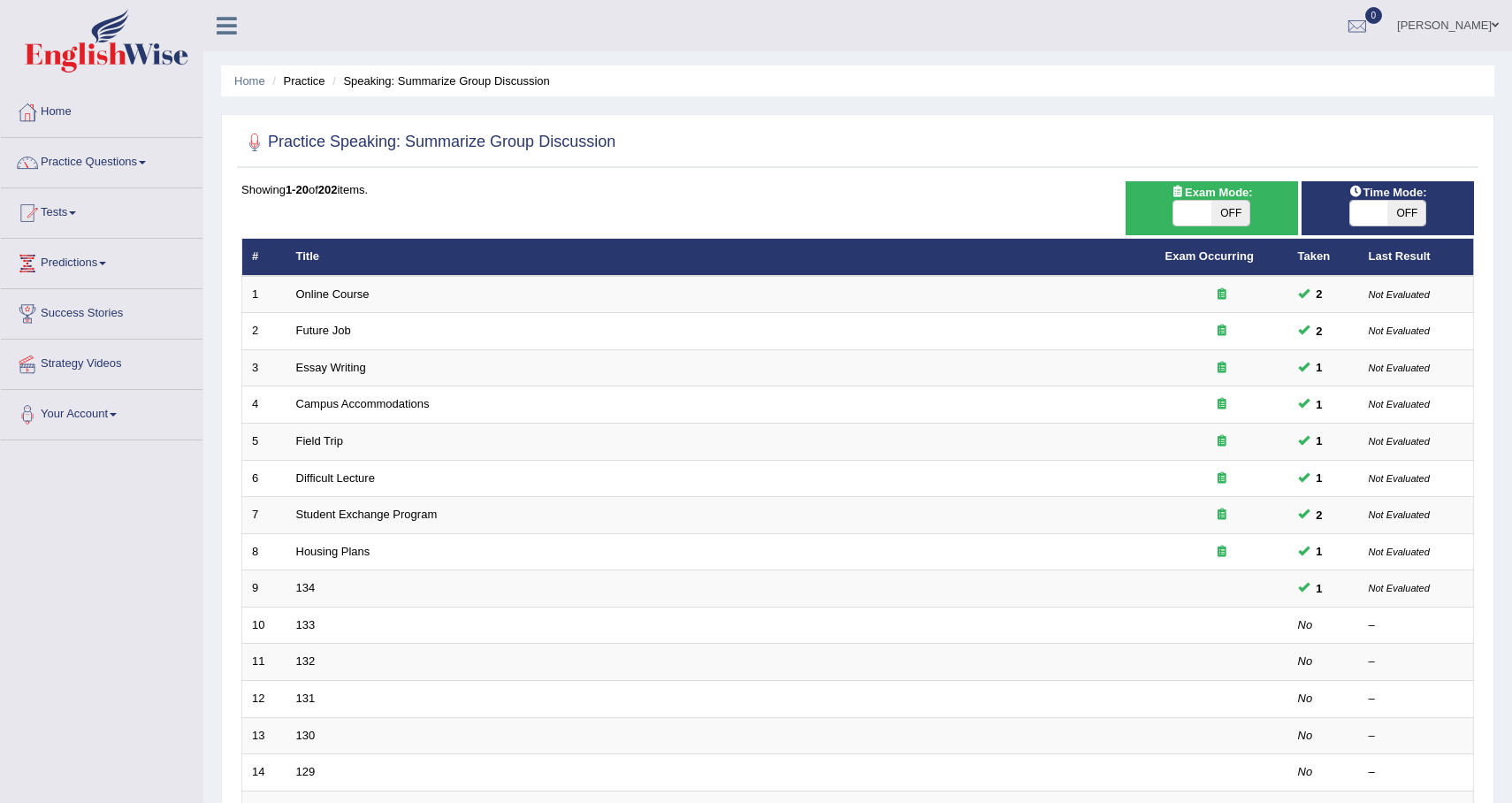
click at [1412, 203] on span "OFF" at bounding box center [1406, 212] width 38 height 25
checkbox input "true"
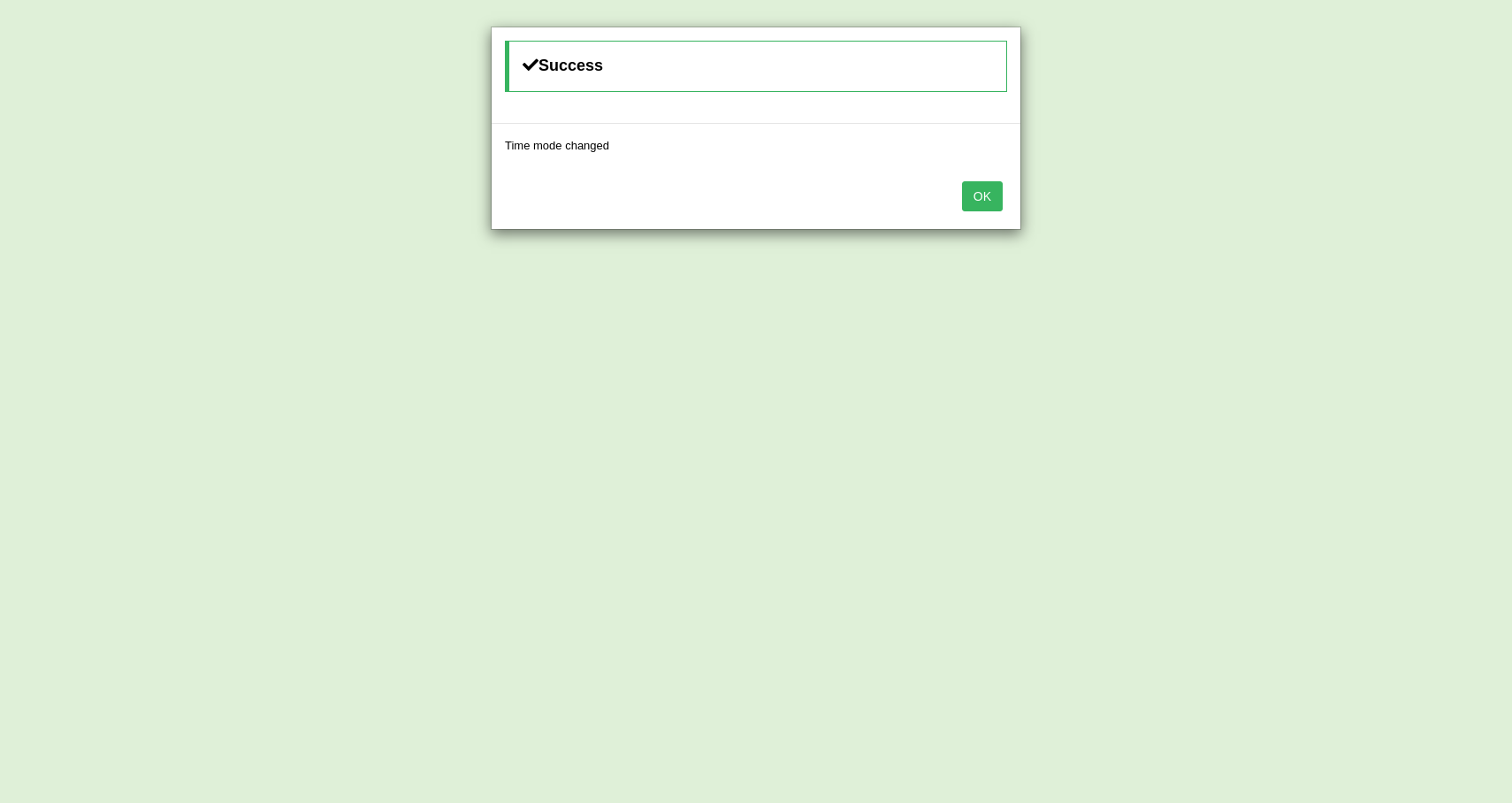
click at [978, 191] on button "OK" at bounding box center [982, 196] width 41 height 30
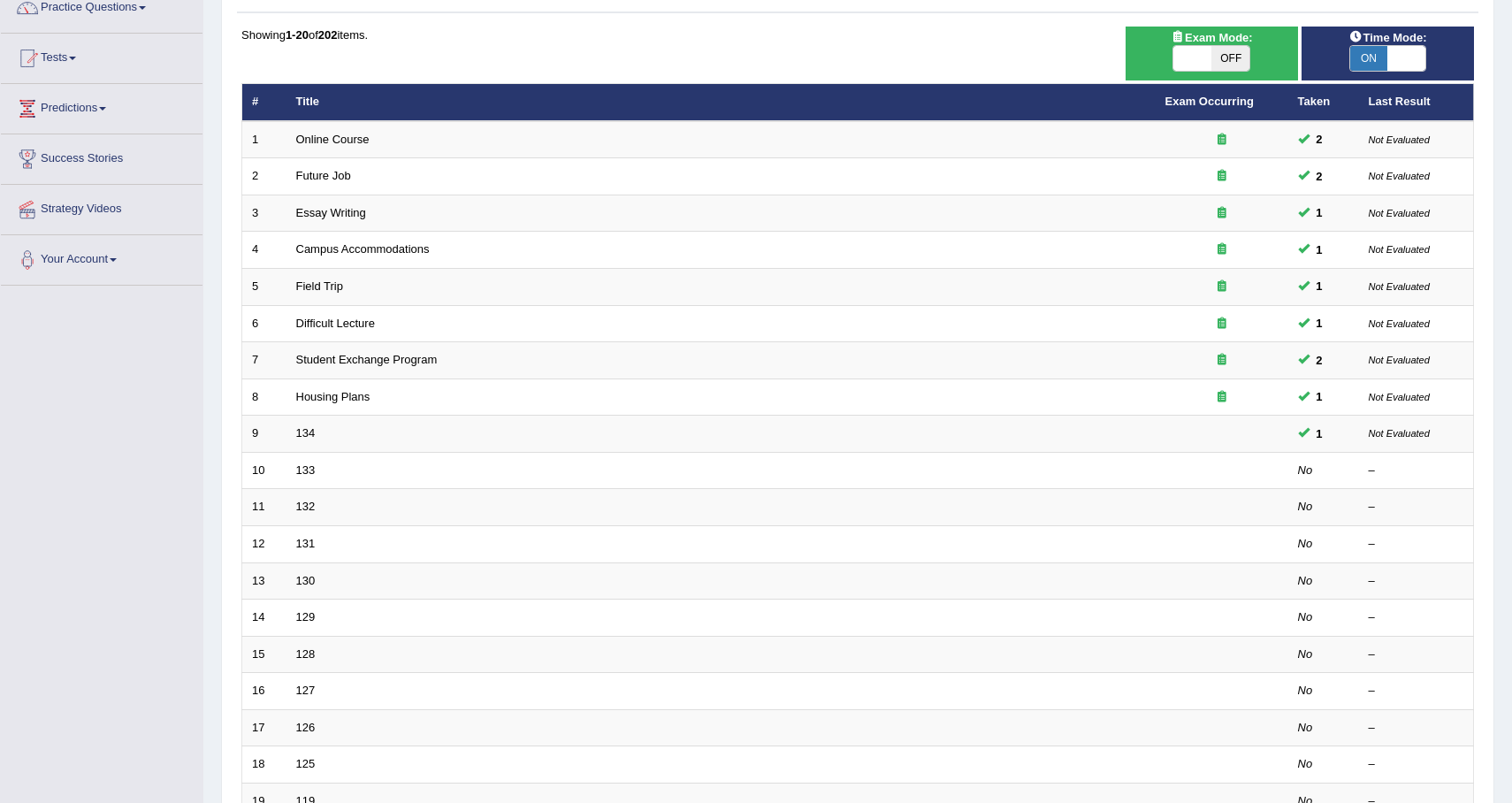
scroll to position [163, 0]
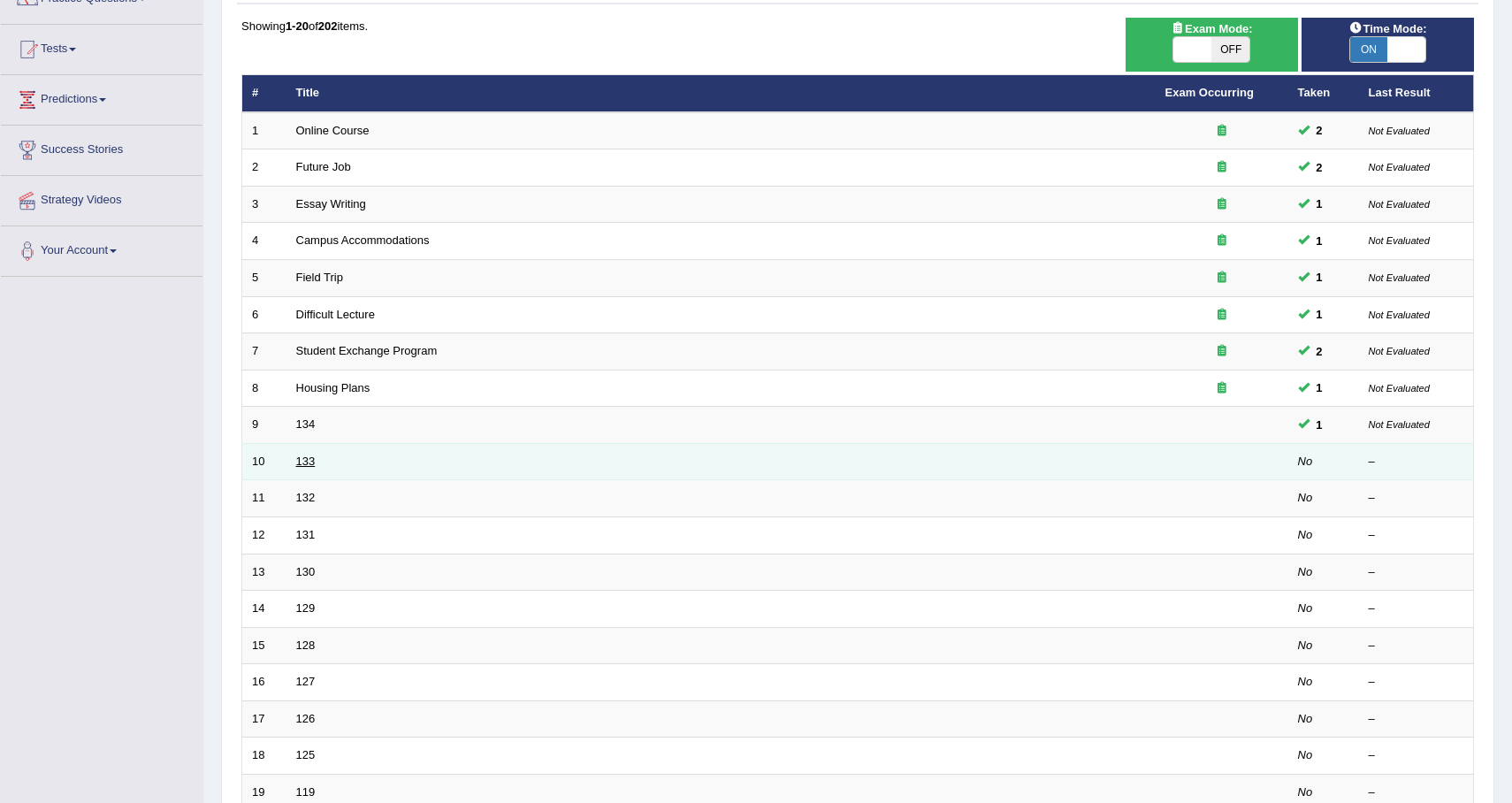
click at [303, 461] on link "133" at bounding box center [305, 461] width 19 height 14
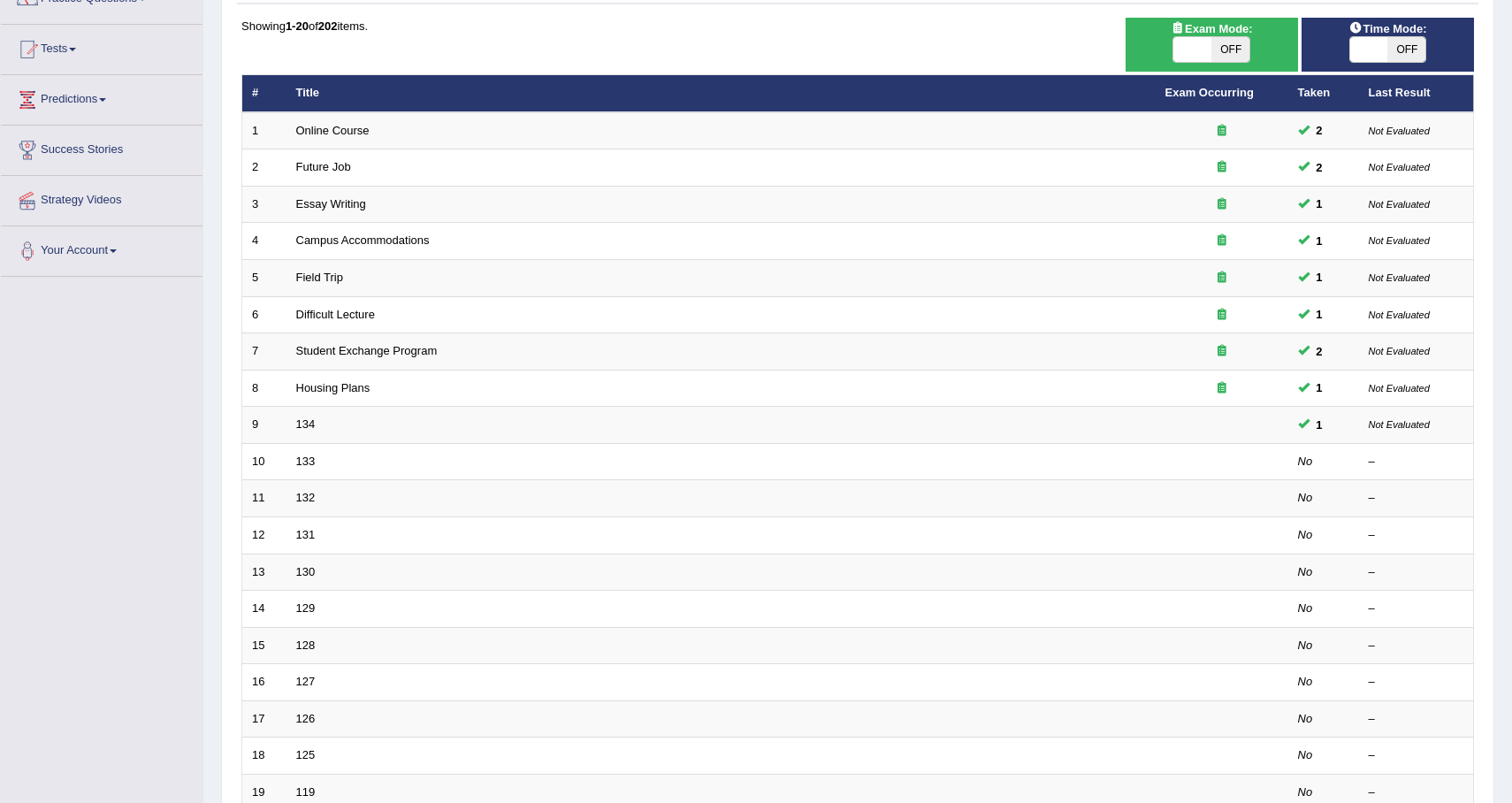
click at [1235, 48] on span "OFF" at bounding box center [1230, 49] width 38 height 25
checkbox input "true"
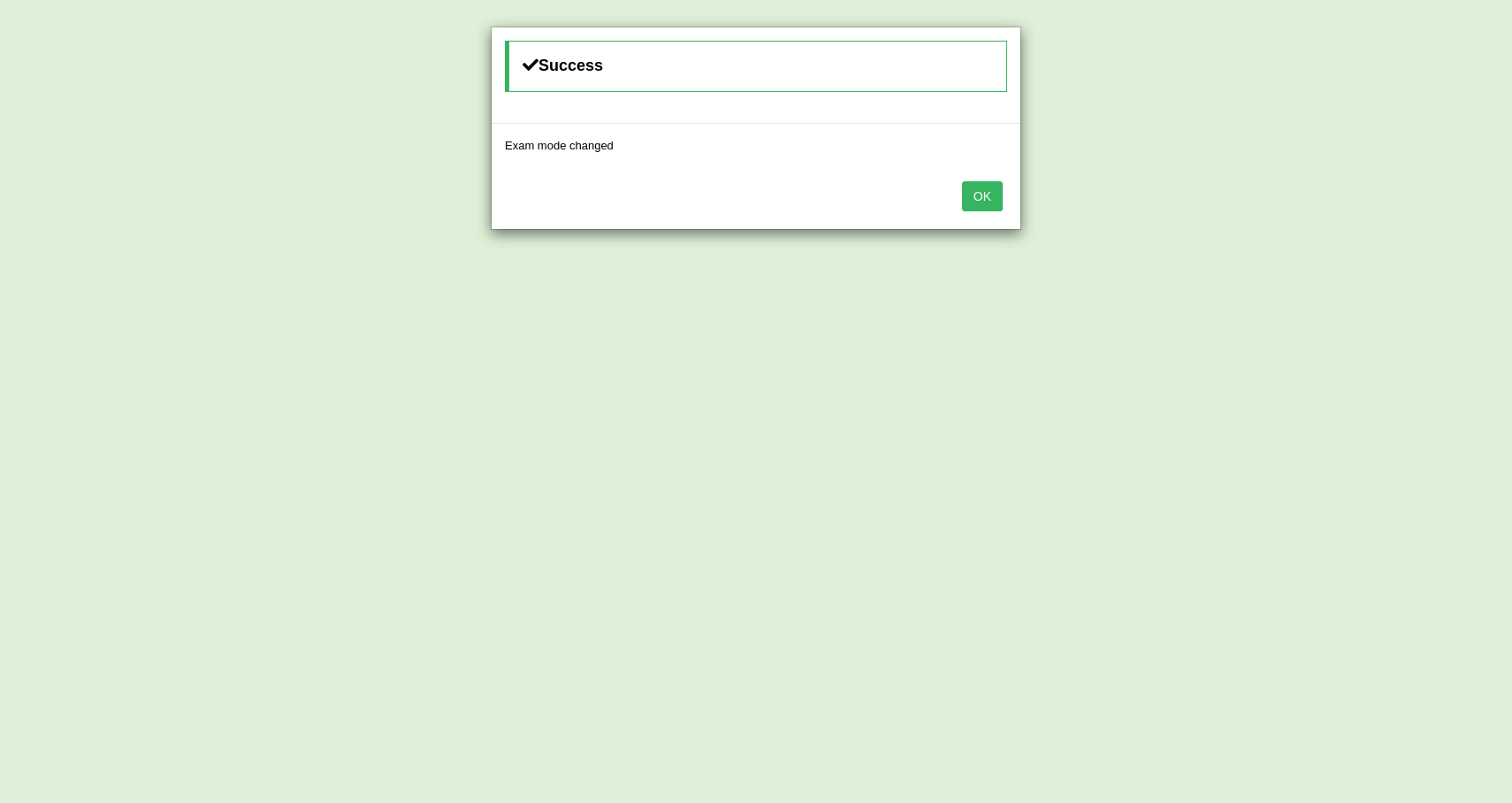
click at [993, 194] on button "OK" at bounding box center [982, 196] width 41 height 30
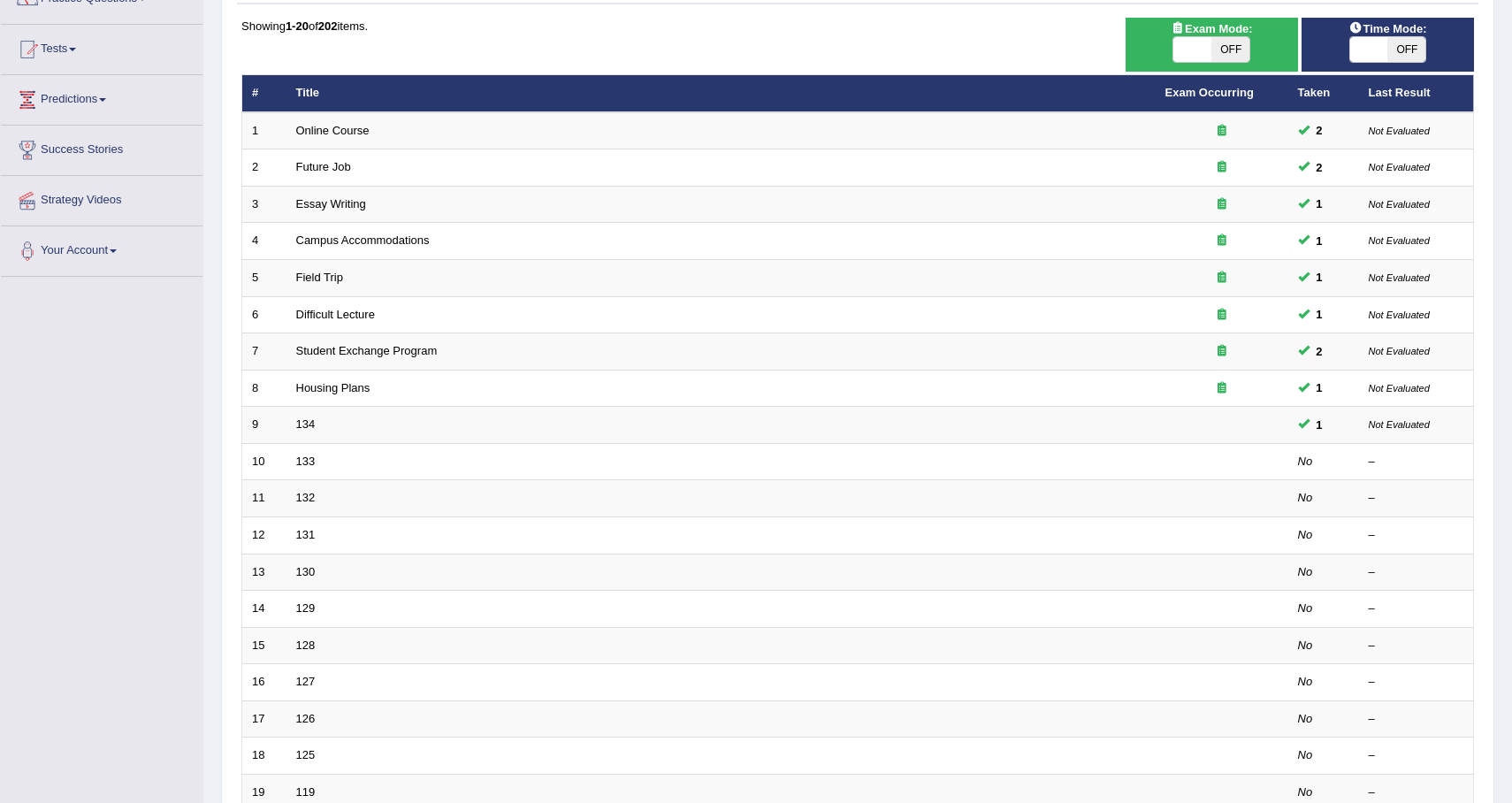
click at [1412, 41] on span "OFF" at bounding box center [1406, 49] width 38 height 25
checkbox input "true"
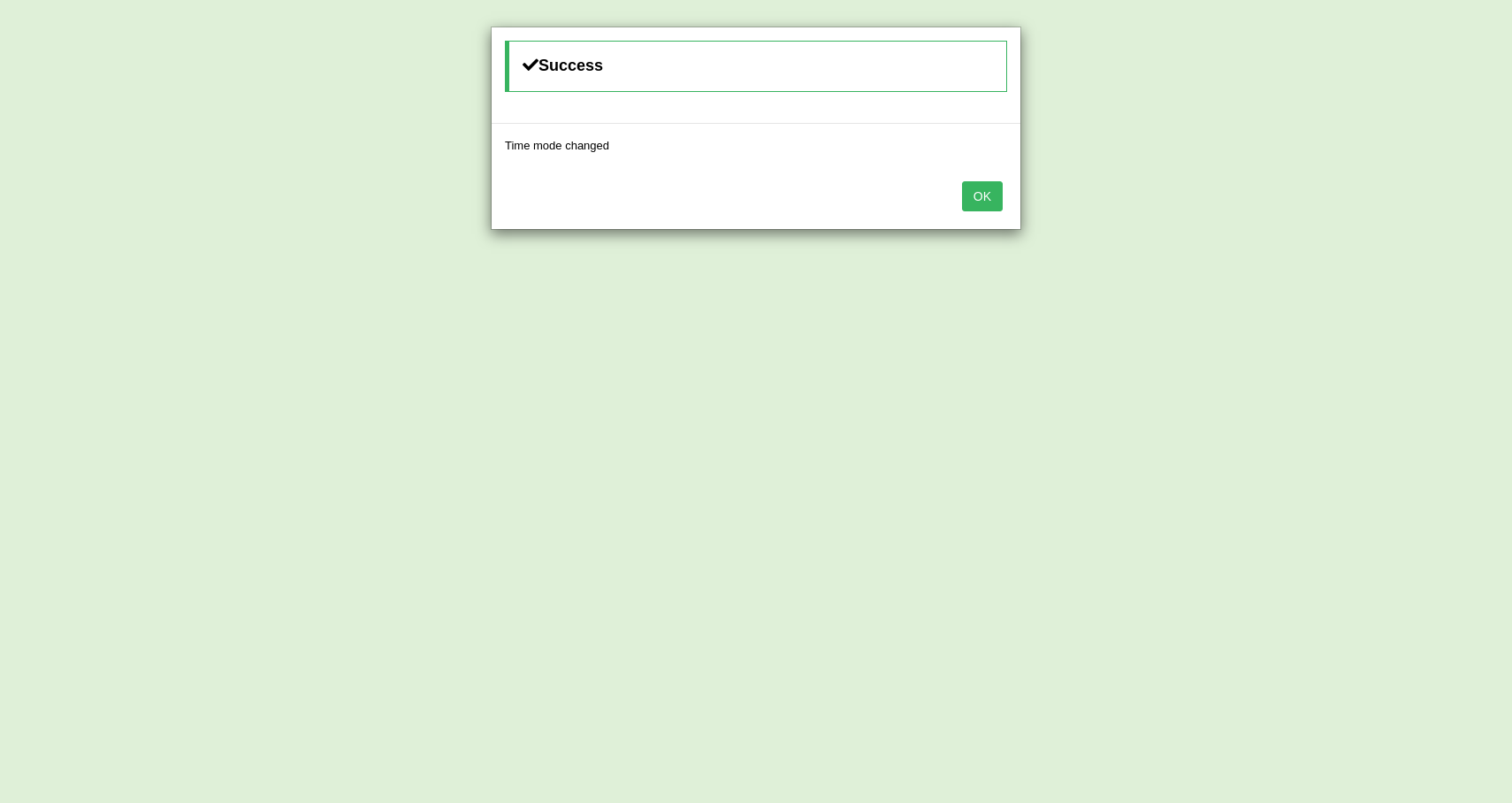
click at [988, 196] on button "OK" at bounding box center [982, 196] width 41 height 30
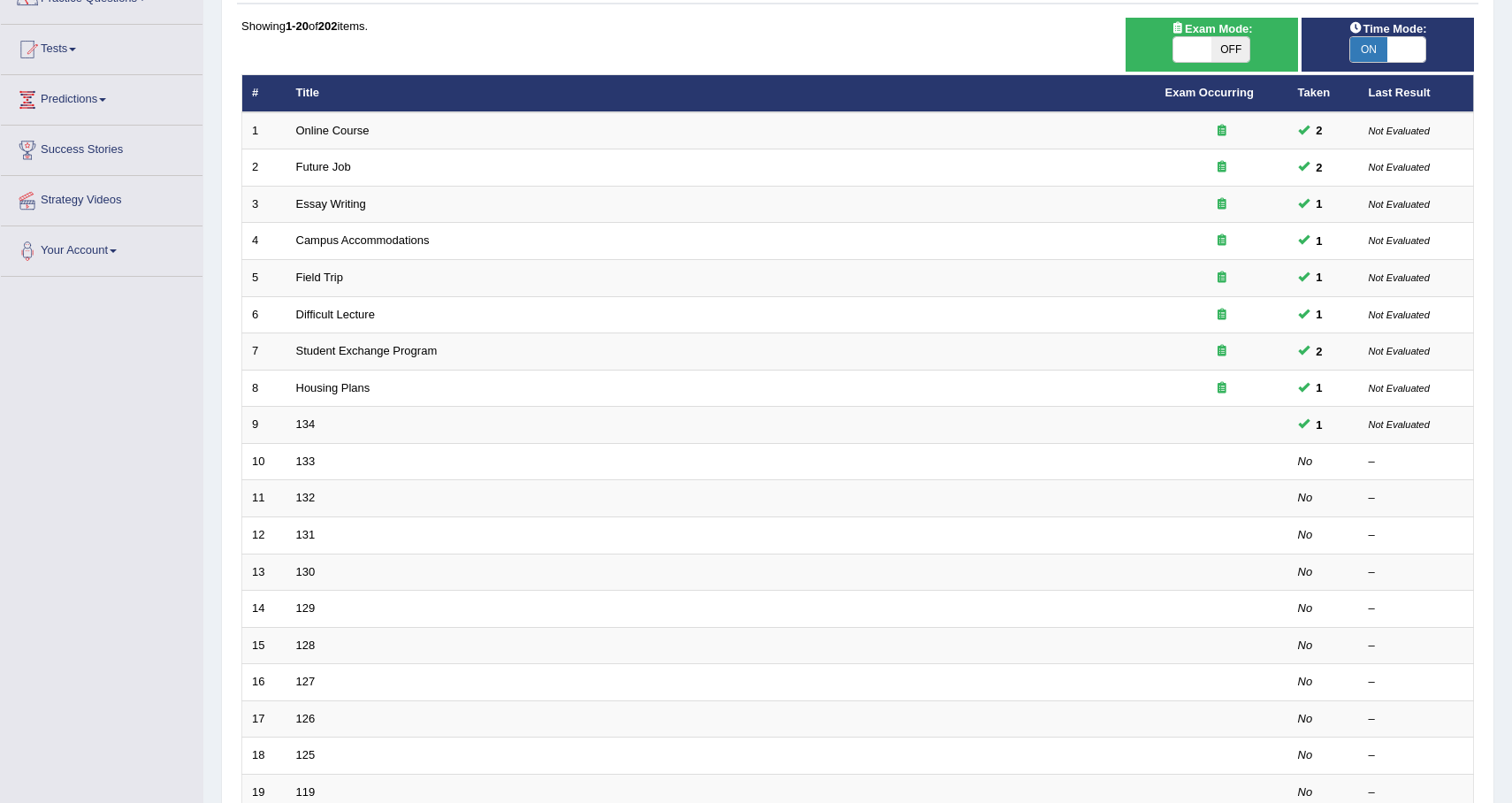
click at [1230, 55] on span "OFF" at bounding box center [1230, 49] width 38 height 25
checkbox input "true"
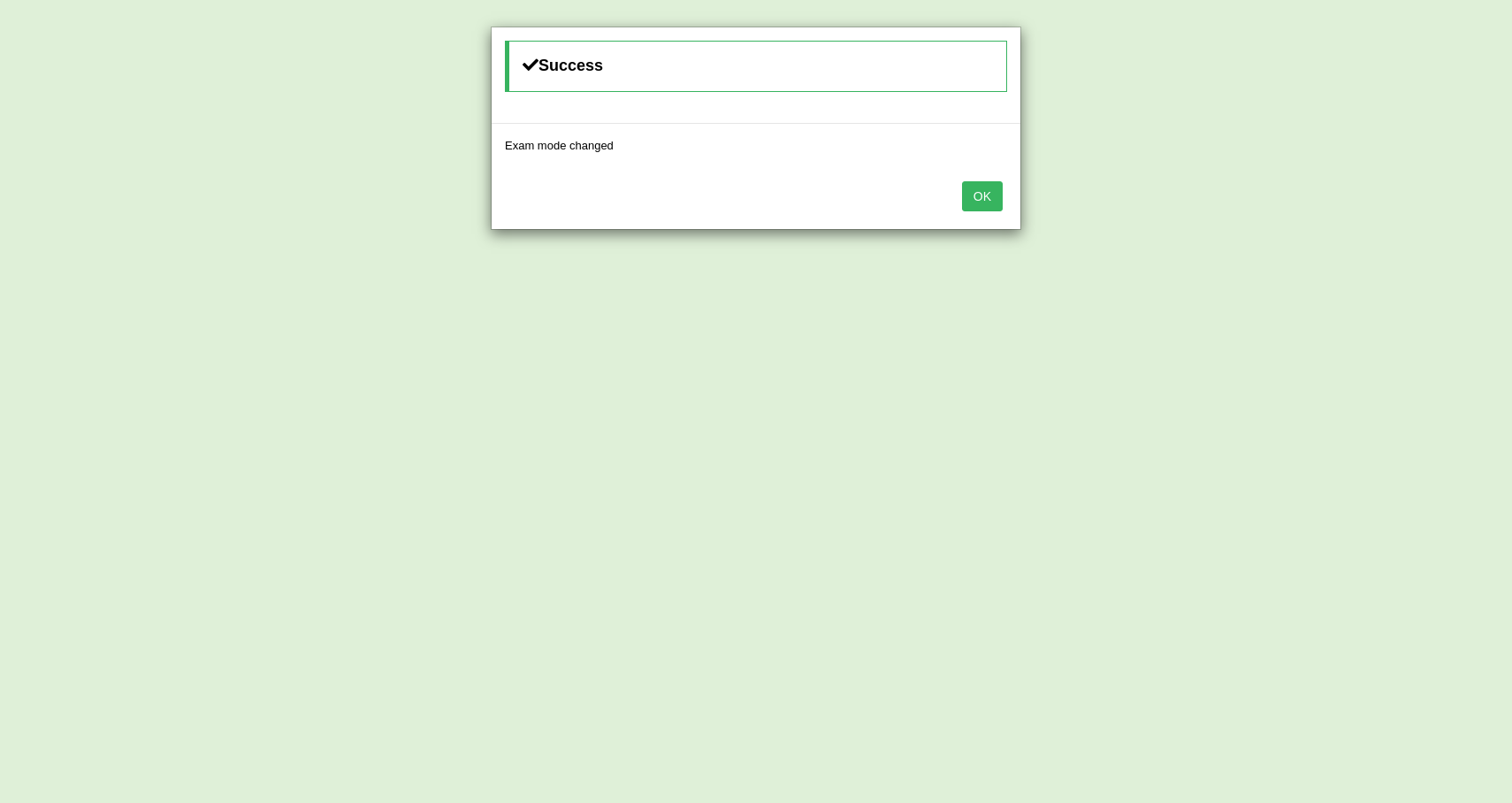
click at [985, 199] on button "OK" at bounding box center [982, 196] width 41 height 30
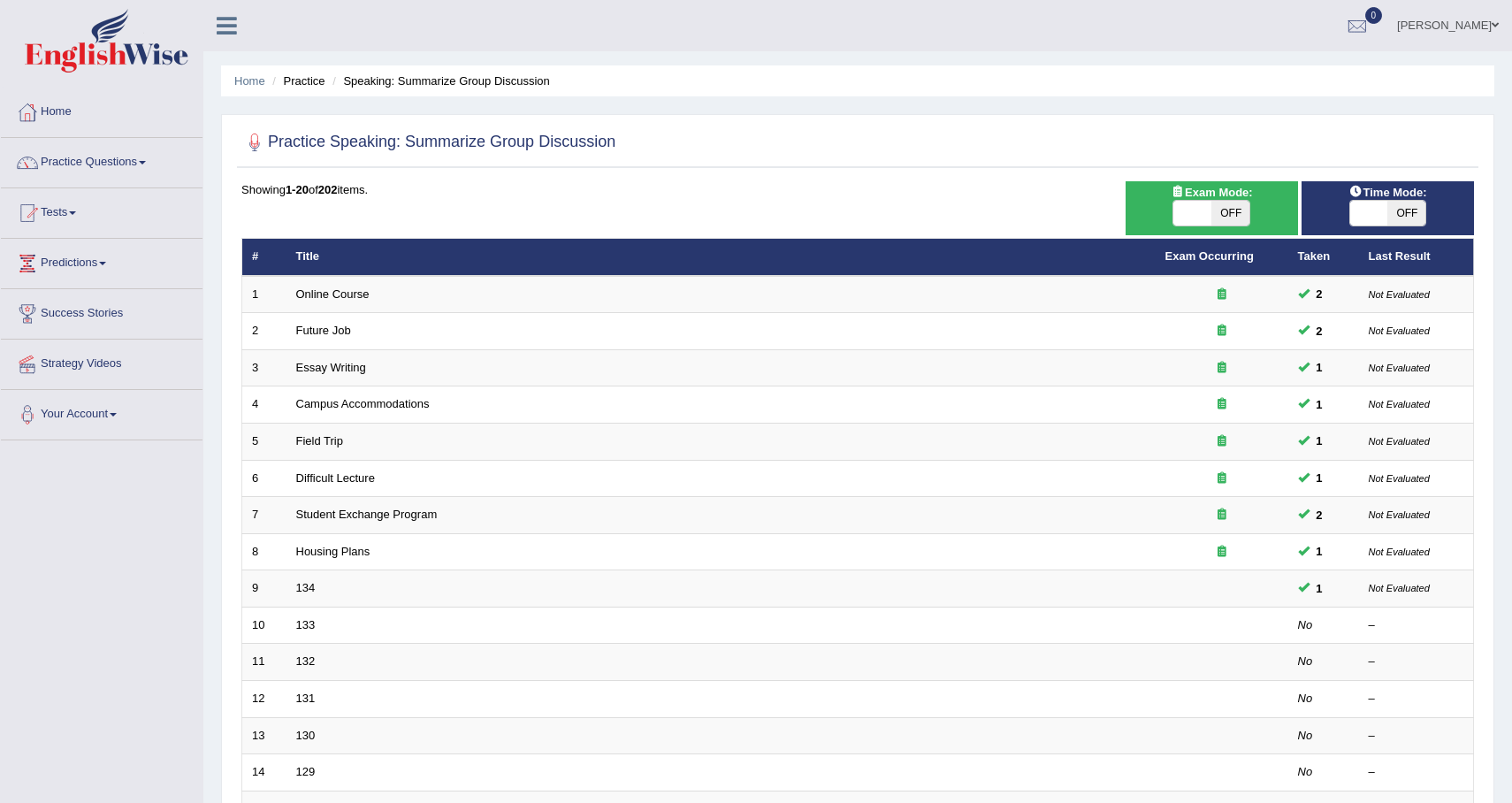
click at [1234, 225] on span "OFF" at bounding box center [1230, 212] width 38 height 25
checkbox input "true"
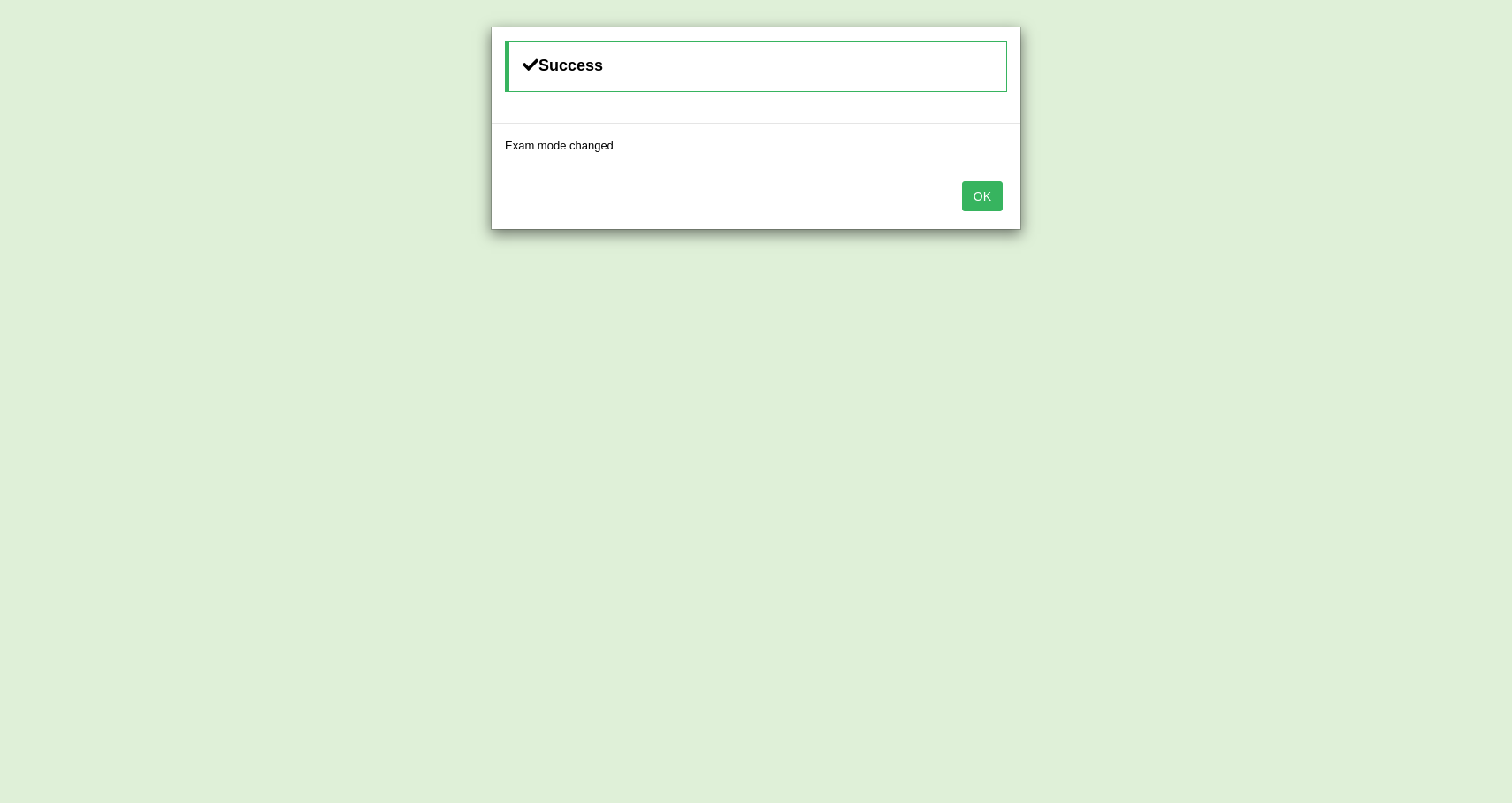
click at [997, 195] on button "OK" at bounding box center [982, 196] width 41 height 30
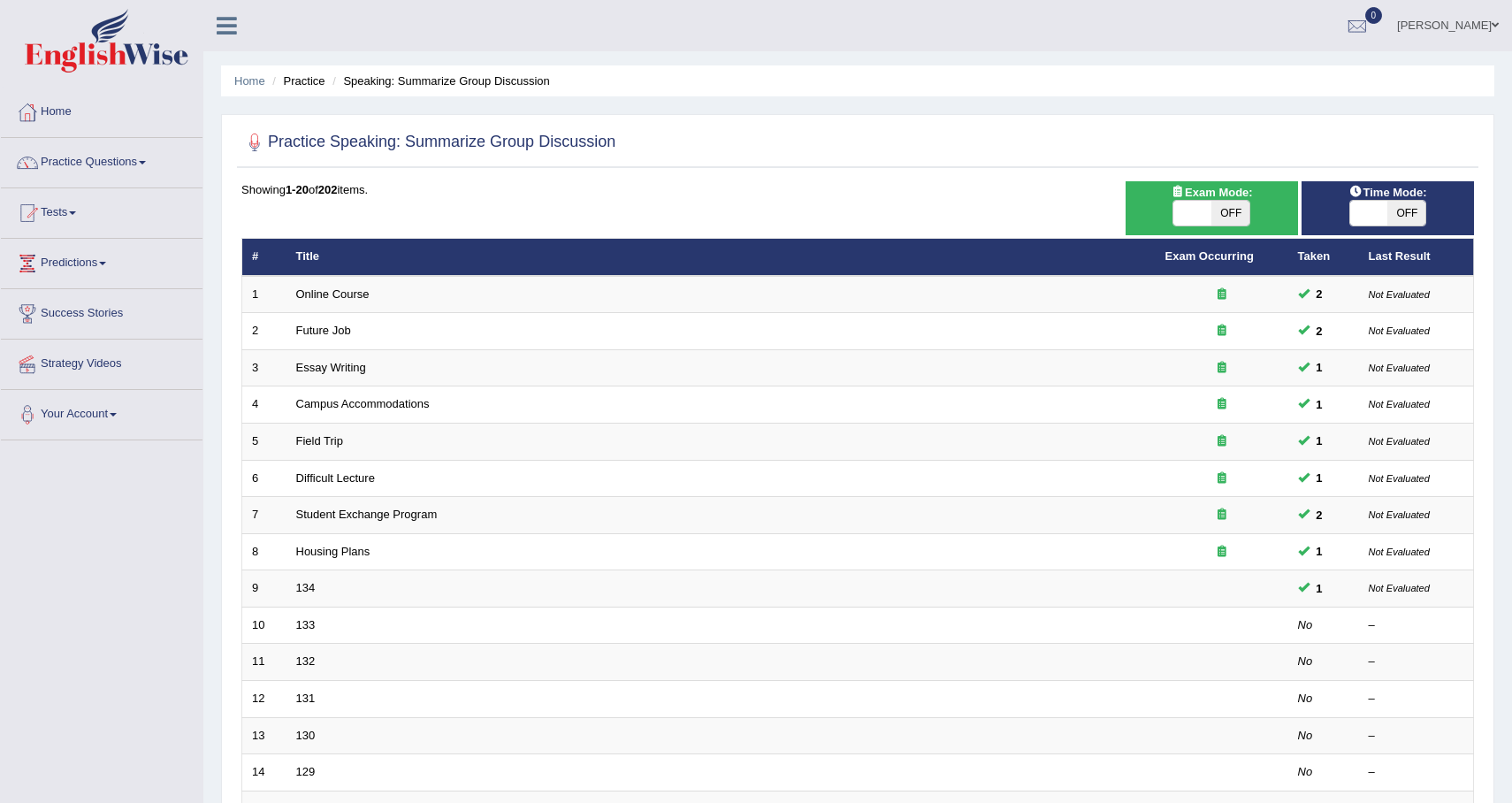
click at [1414, 205] on span "OFF" at bounding box center [1406, 212] width 38 height 25
checkbox input "true"
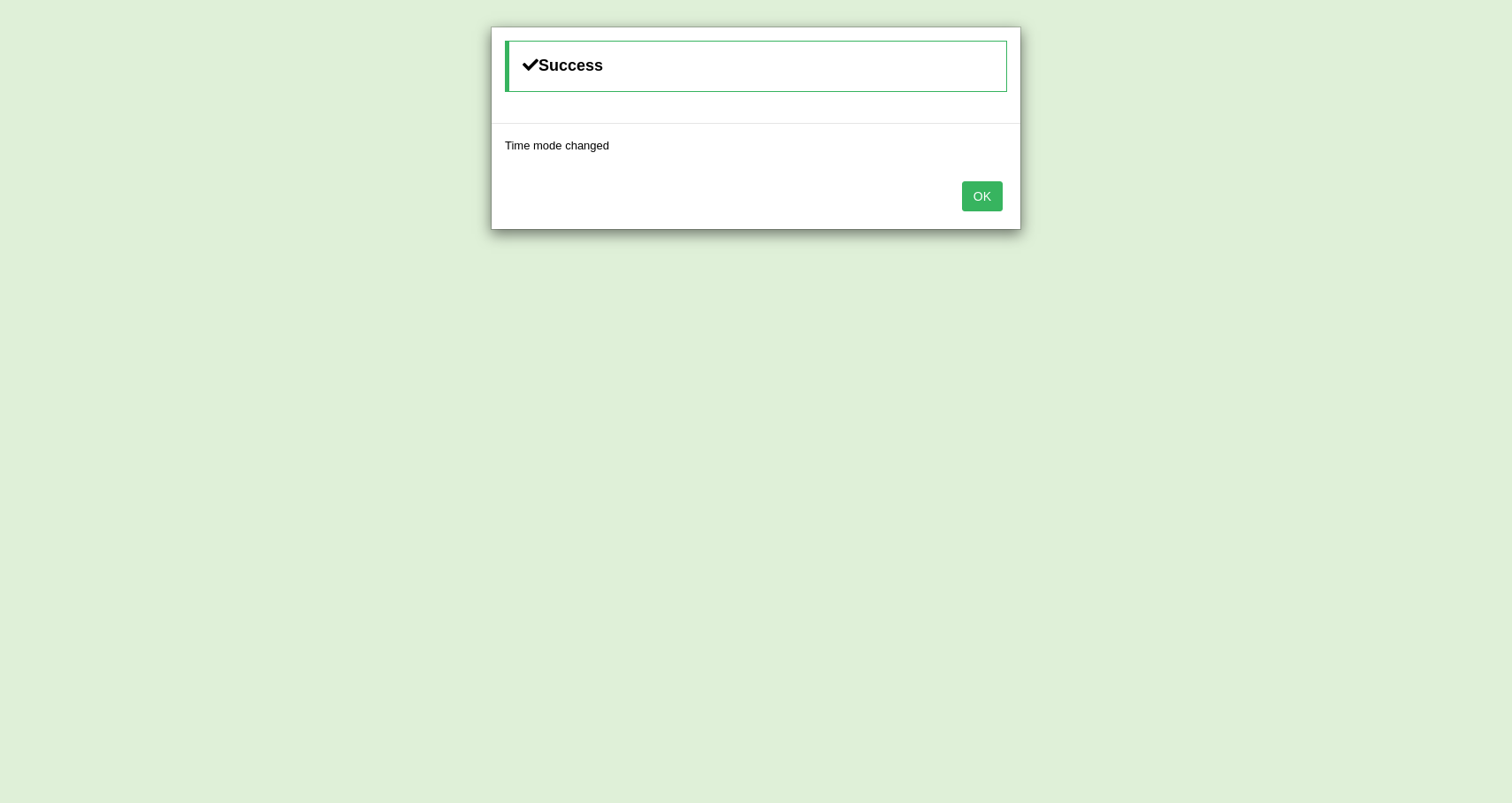
click at [989, 197] on button "OK" at bounding box center [982, 196] width 41 height 30
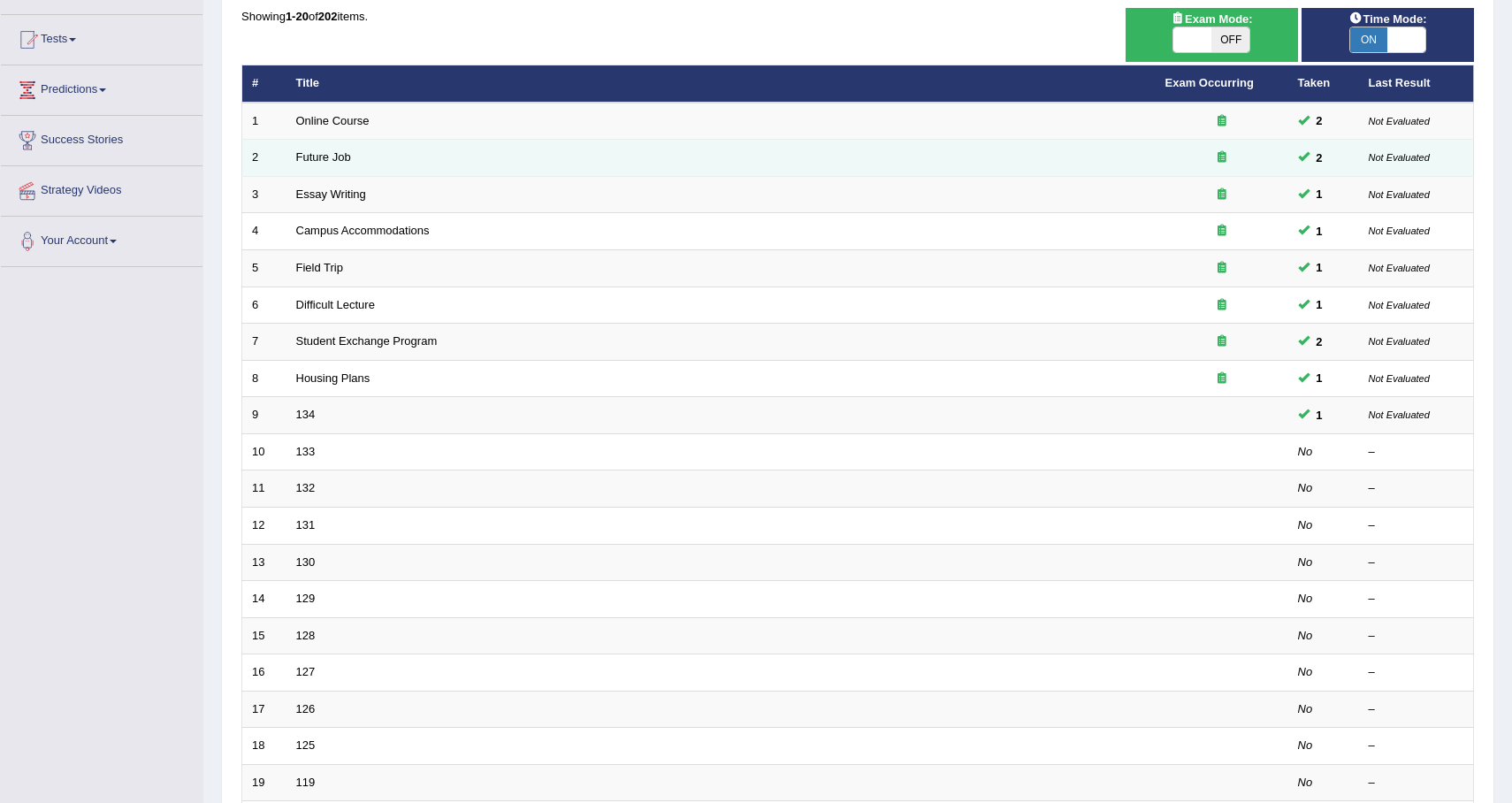
scroll to position [293, 0]
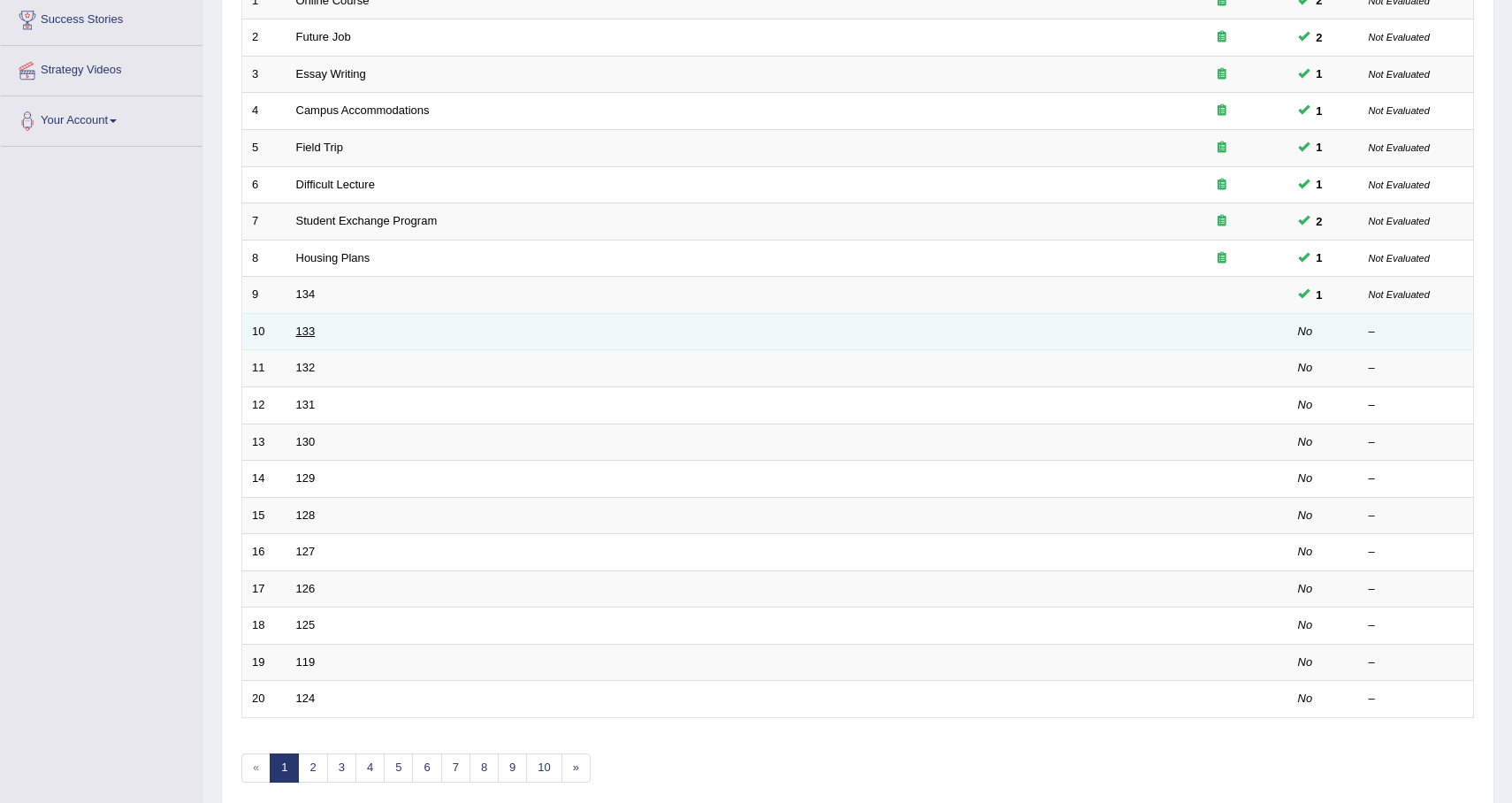
click at [305, 331] on link "133" at bounding box center [305, 331] width 19 height 14
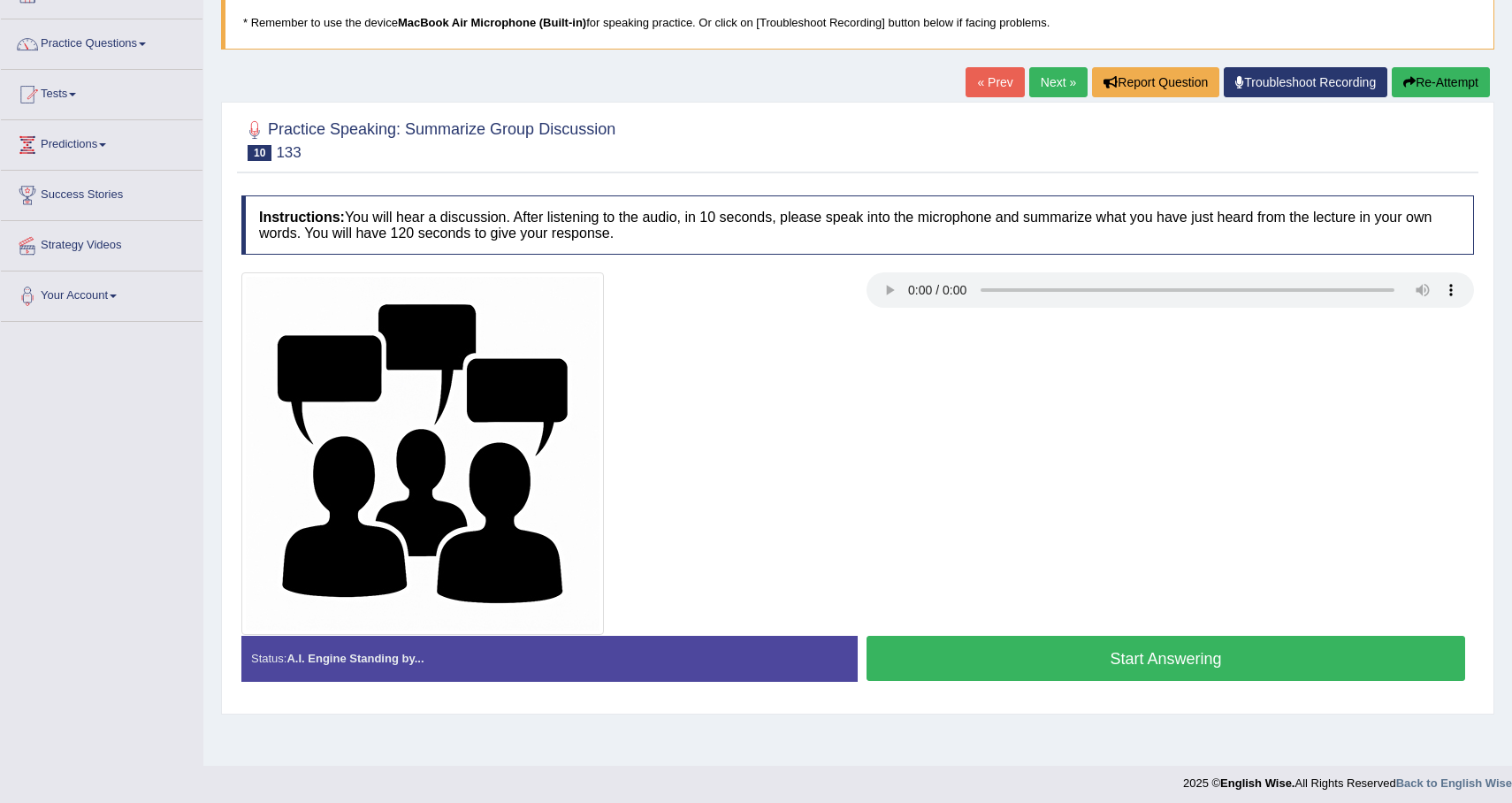
scroll to position [119, 0]
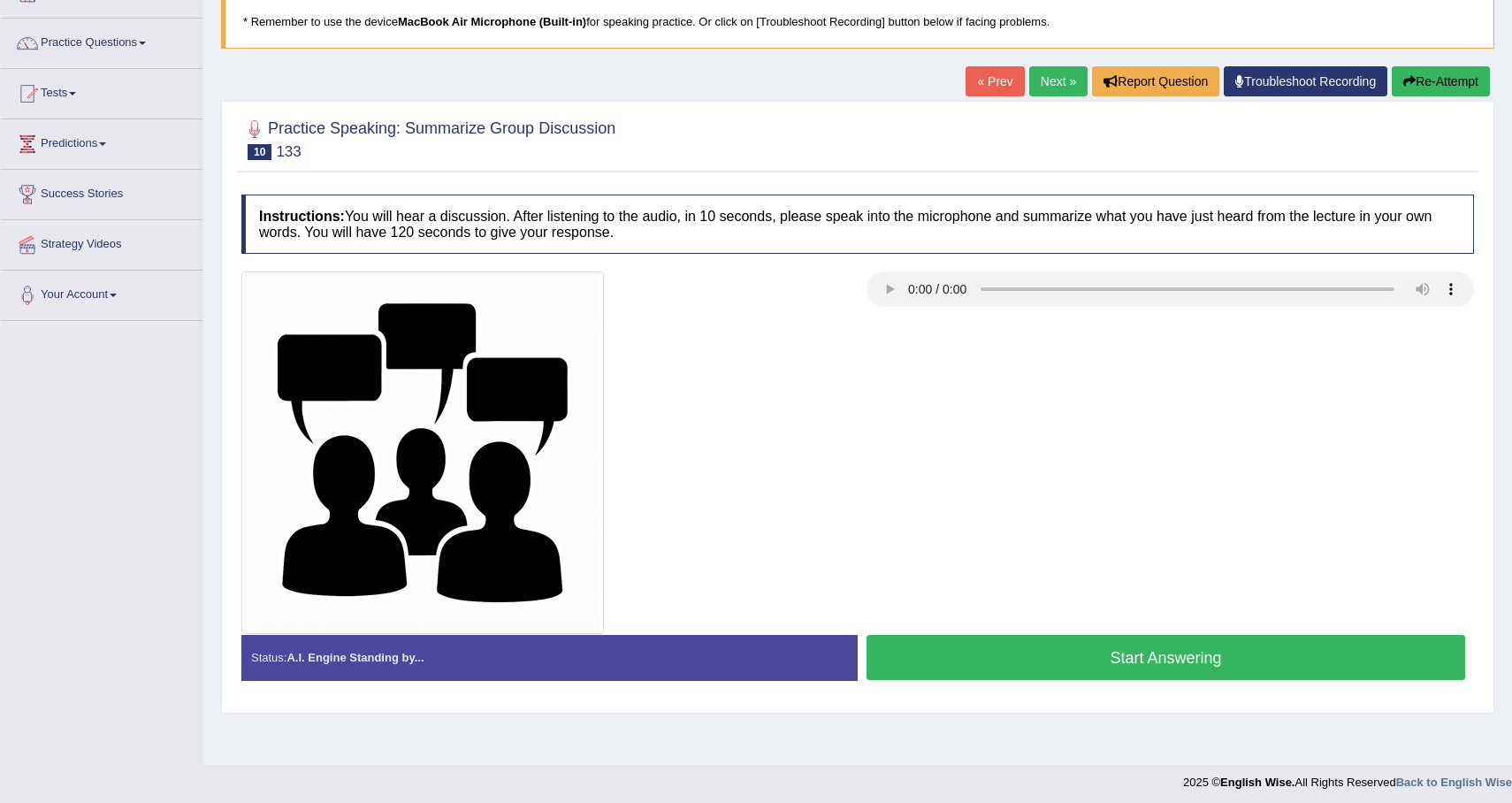
click at [1085, 661] on button "Start Answering" at bounding box center [1166, 657] width 599 height 45
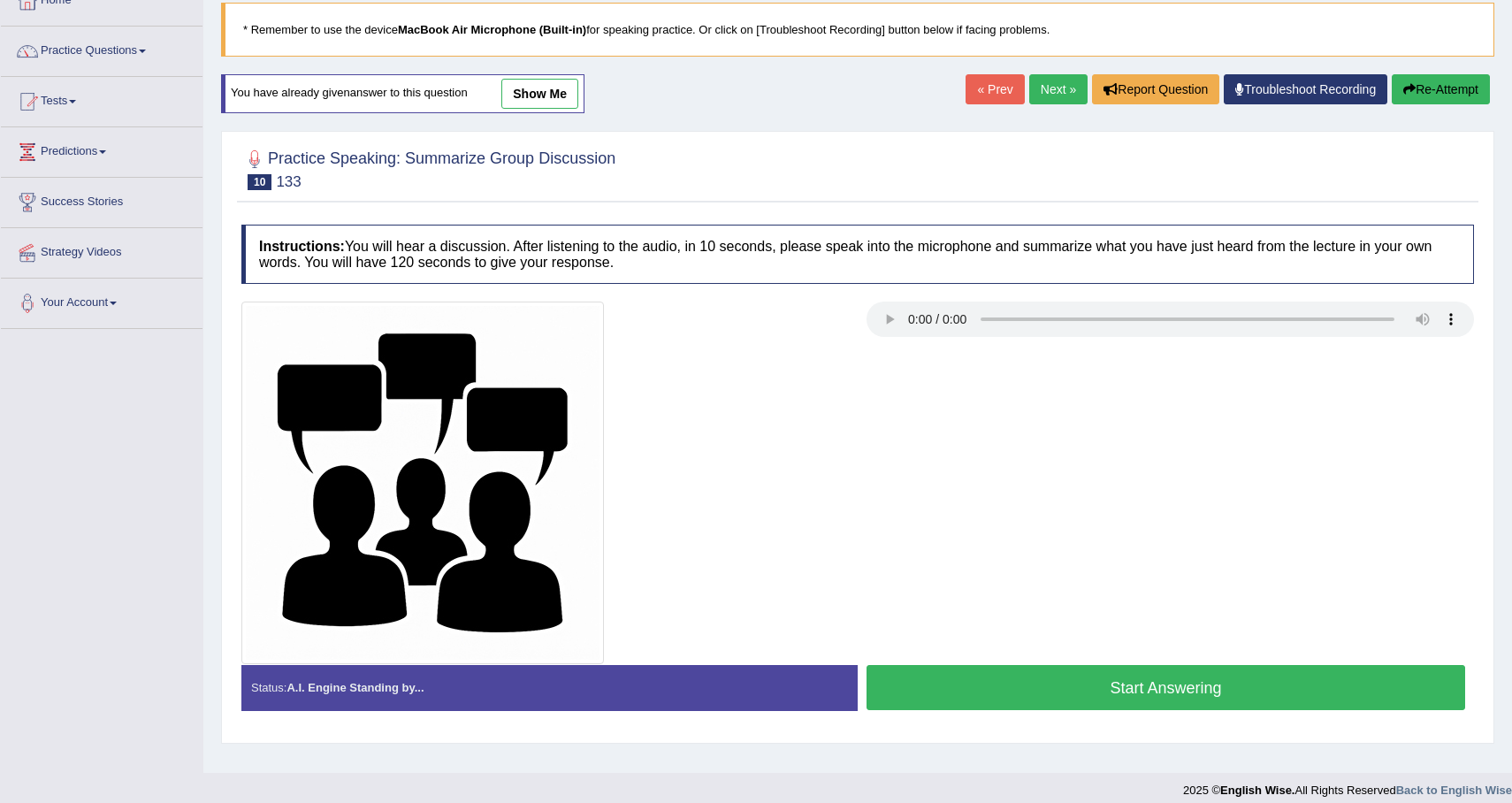
scroll to position [126, 0]
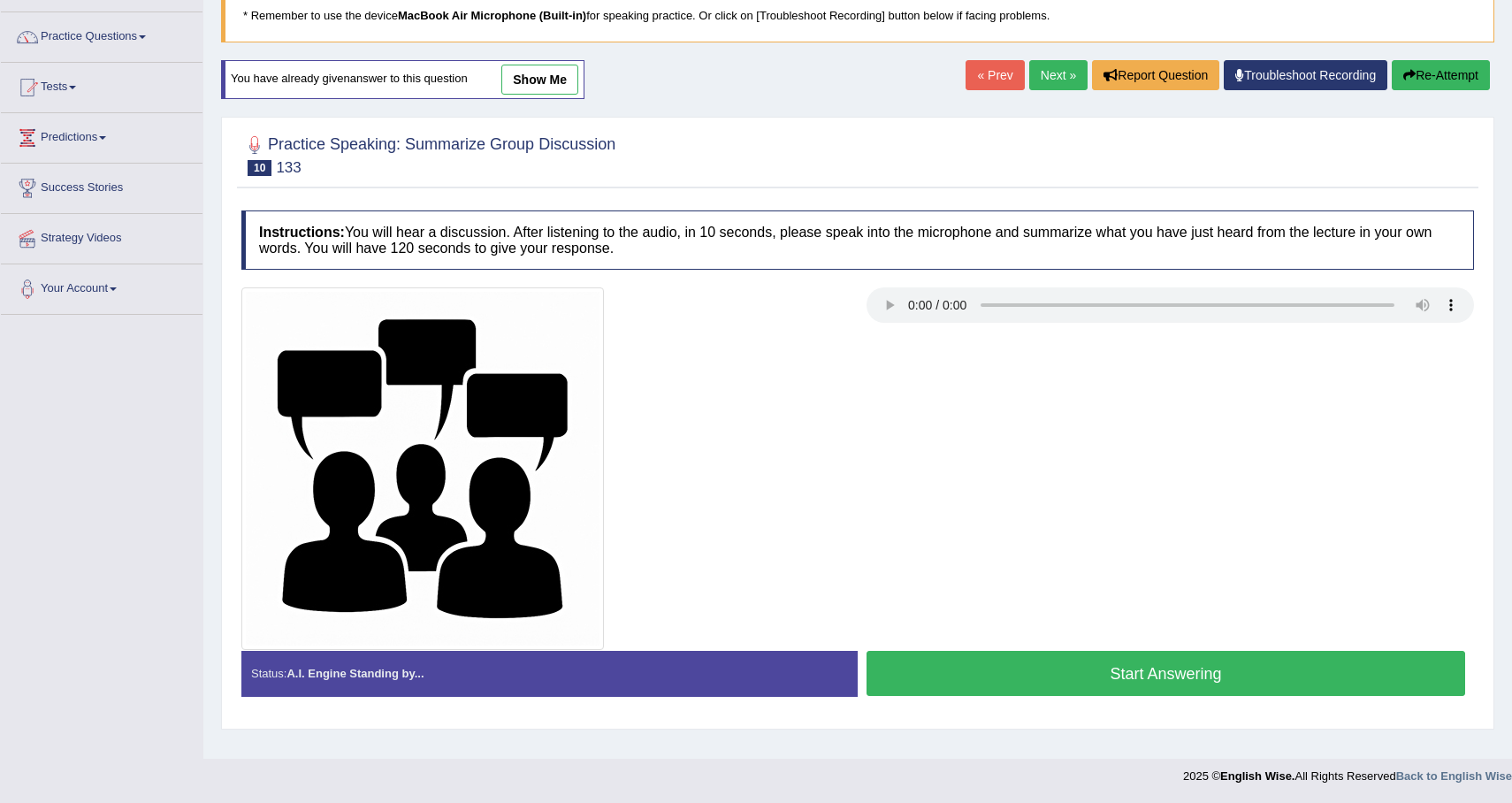
click at [982, 686] on button "Start Answering" at bounding box center [1166, 673] width 599 height 45
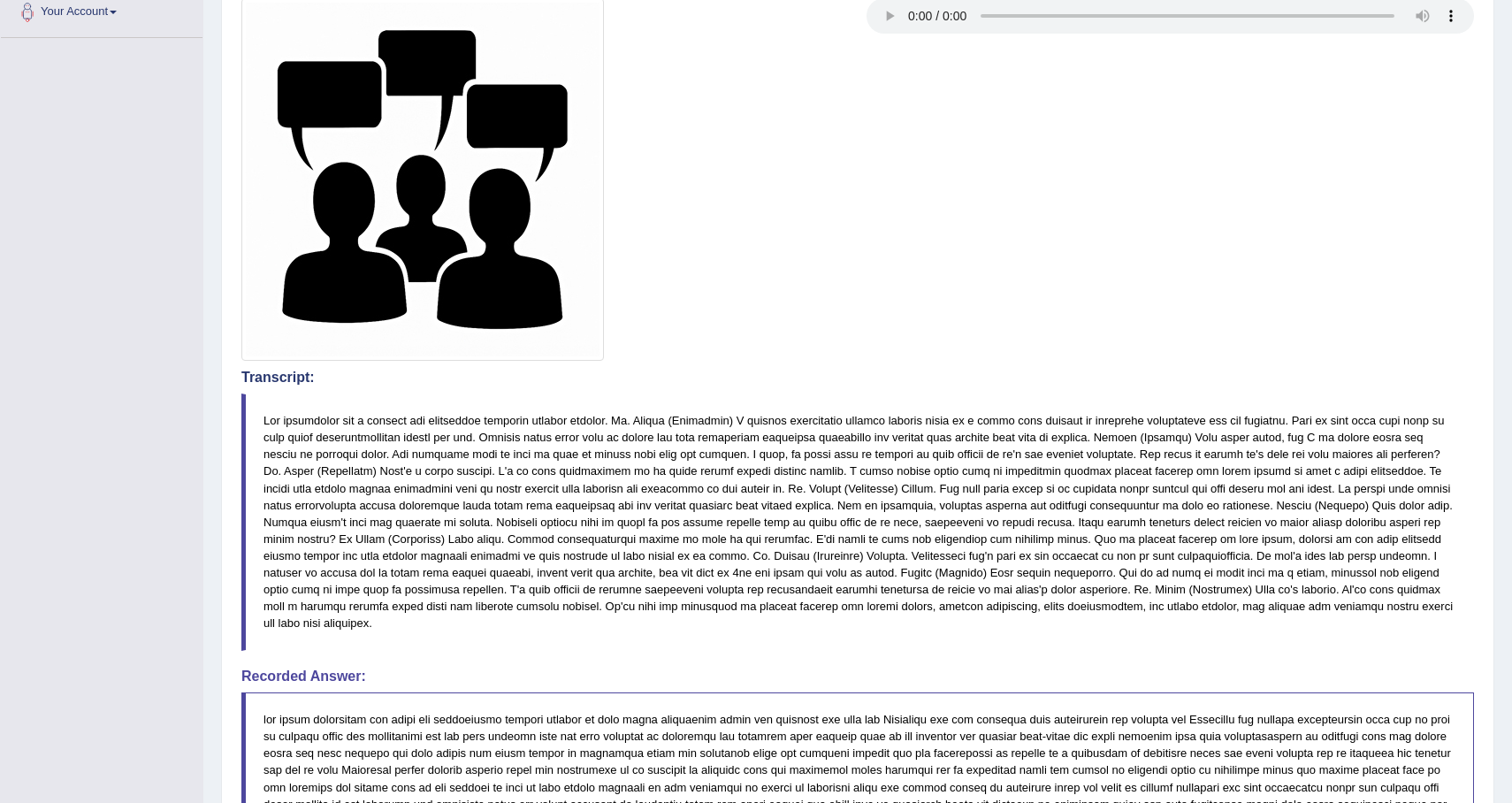
scroll to position [0, 0]
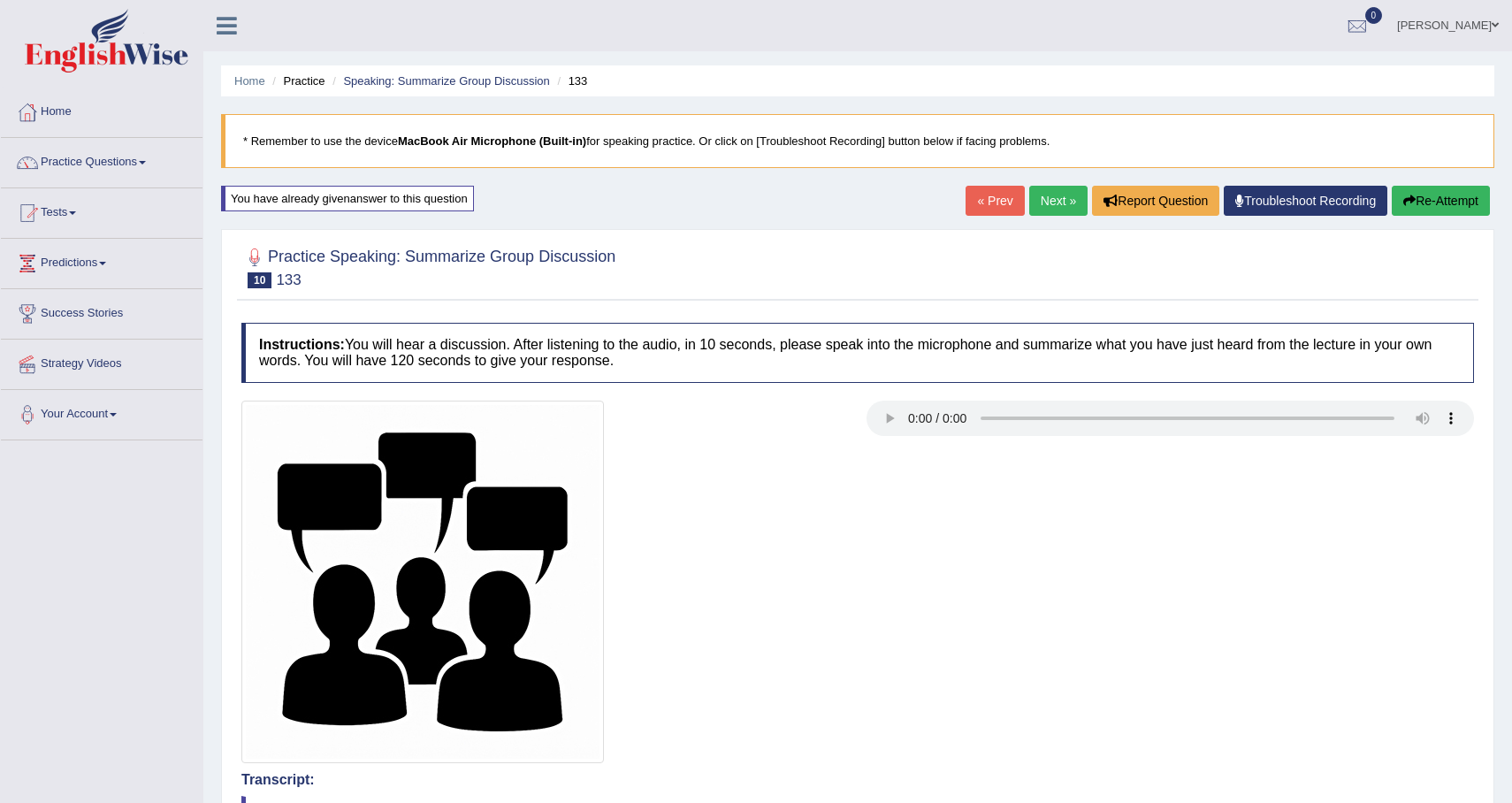
click at [1029, 197] on link "Next »" at bounding box center [1058, 201] width 58 height 30
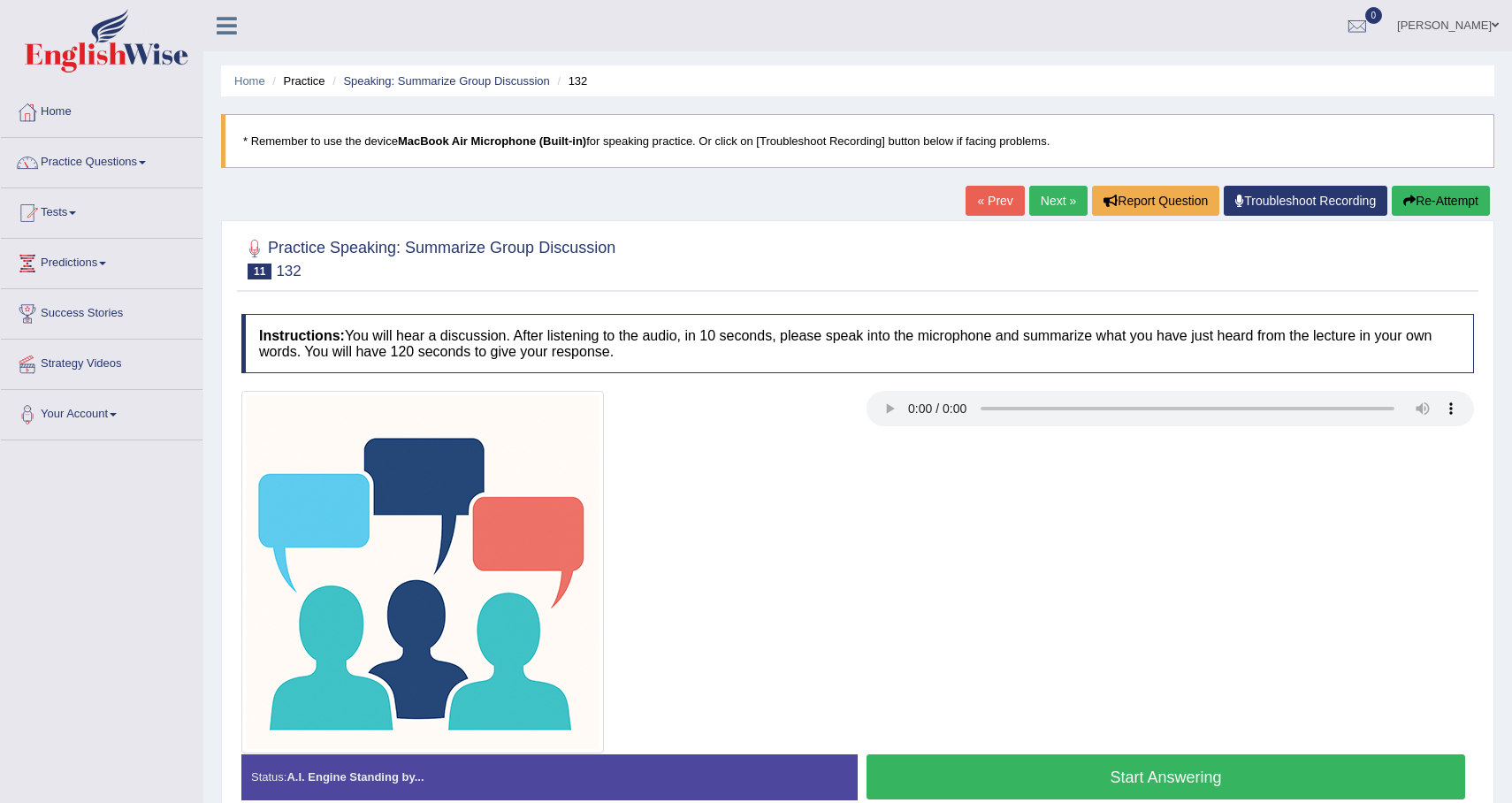
click at [1013, 782] on button "Start Answering" at bounding box center [1166, 777] width 599 height 45
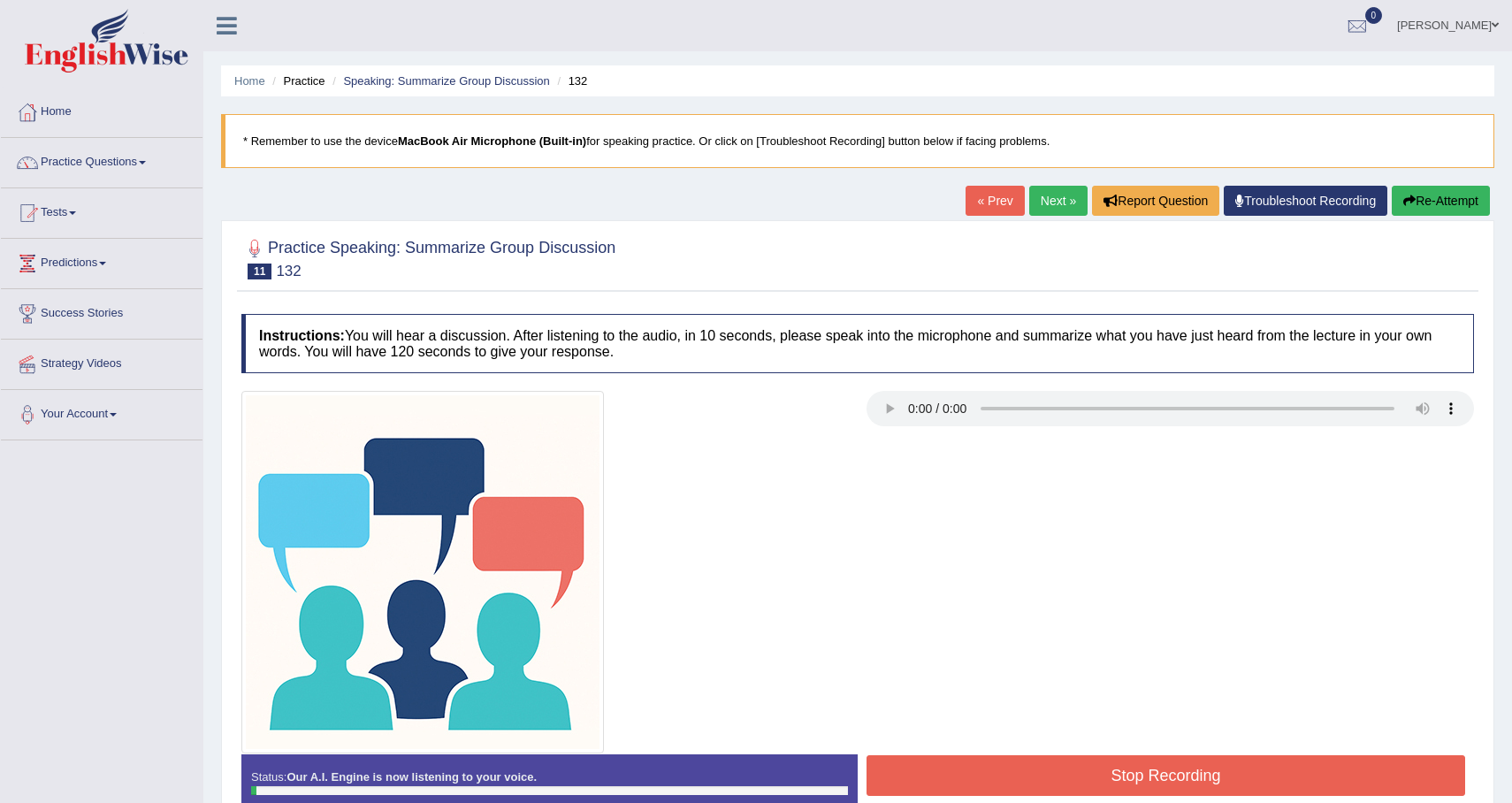
click at [1013, 782] on button "Stop Recording" at bounding box center [1166, 776] width 599 height 41
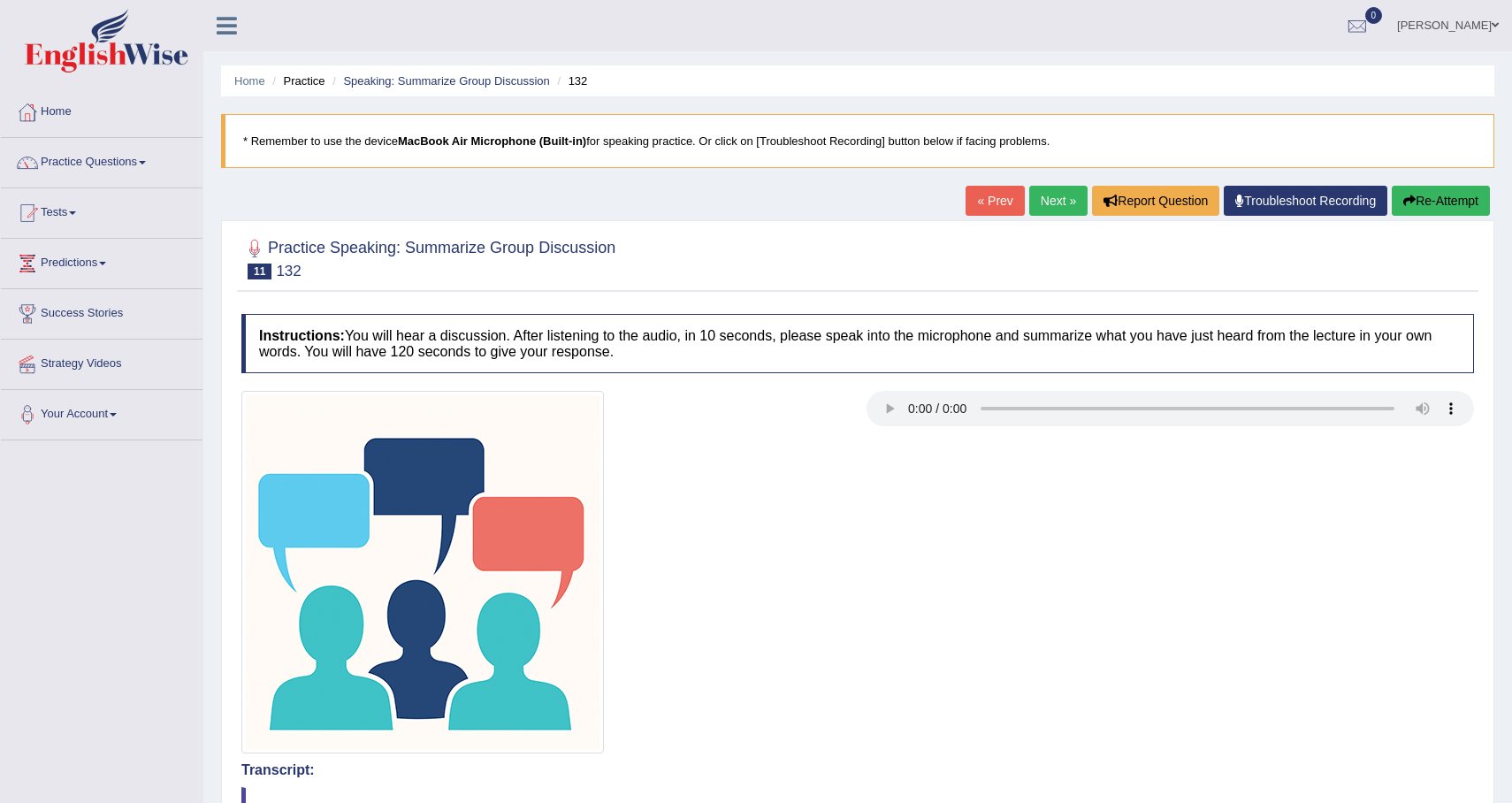
click at [1454, 199] on button "Re-Attempt" at bounding box center [1441, 201] width 98 height 30
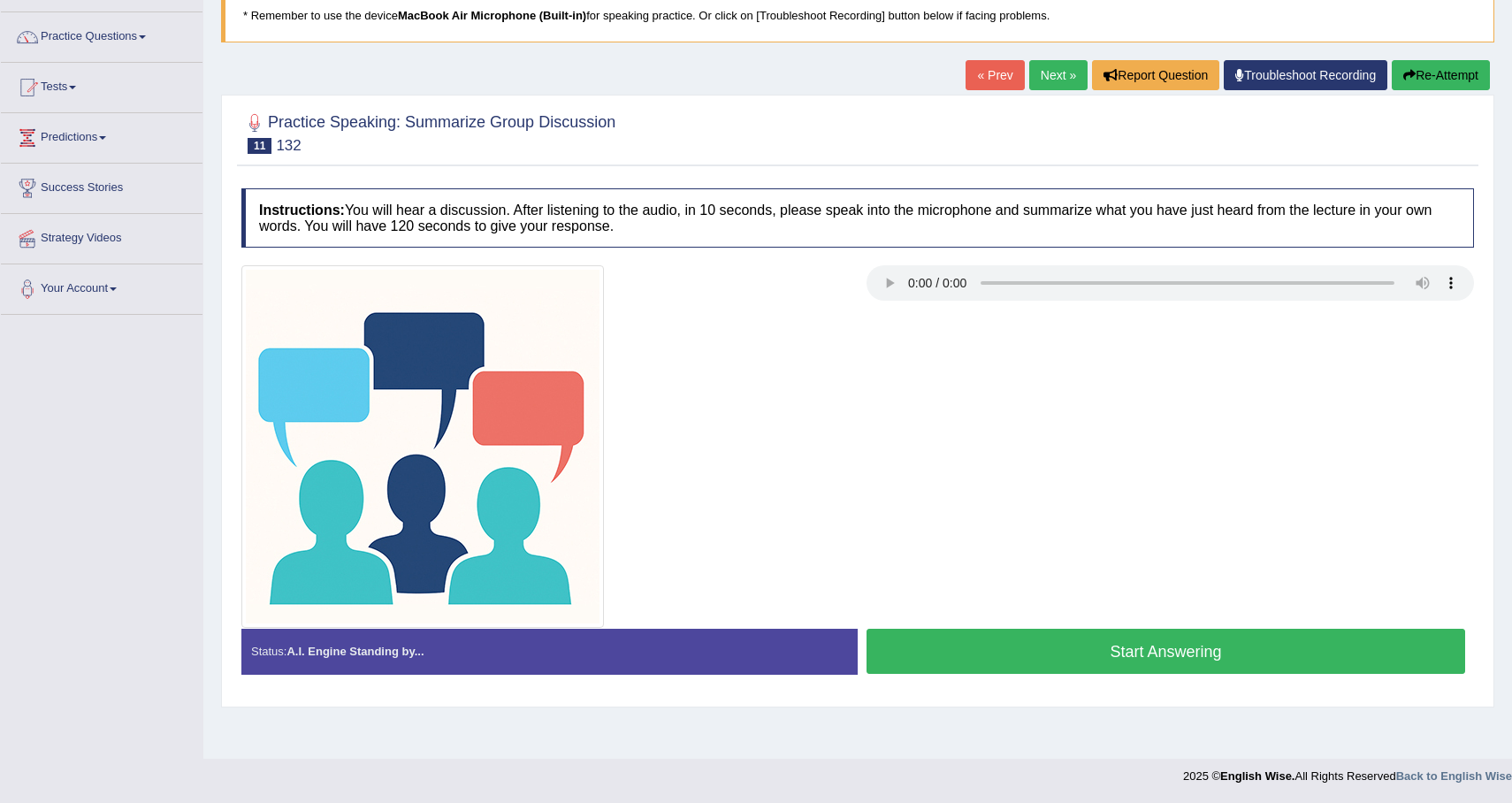
click at [1112, 661] on button "Start Answering" at bounding box center [1166, 651] width 599 height 45
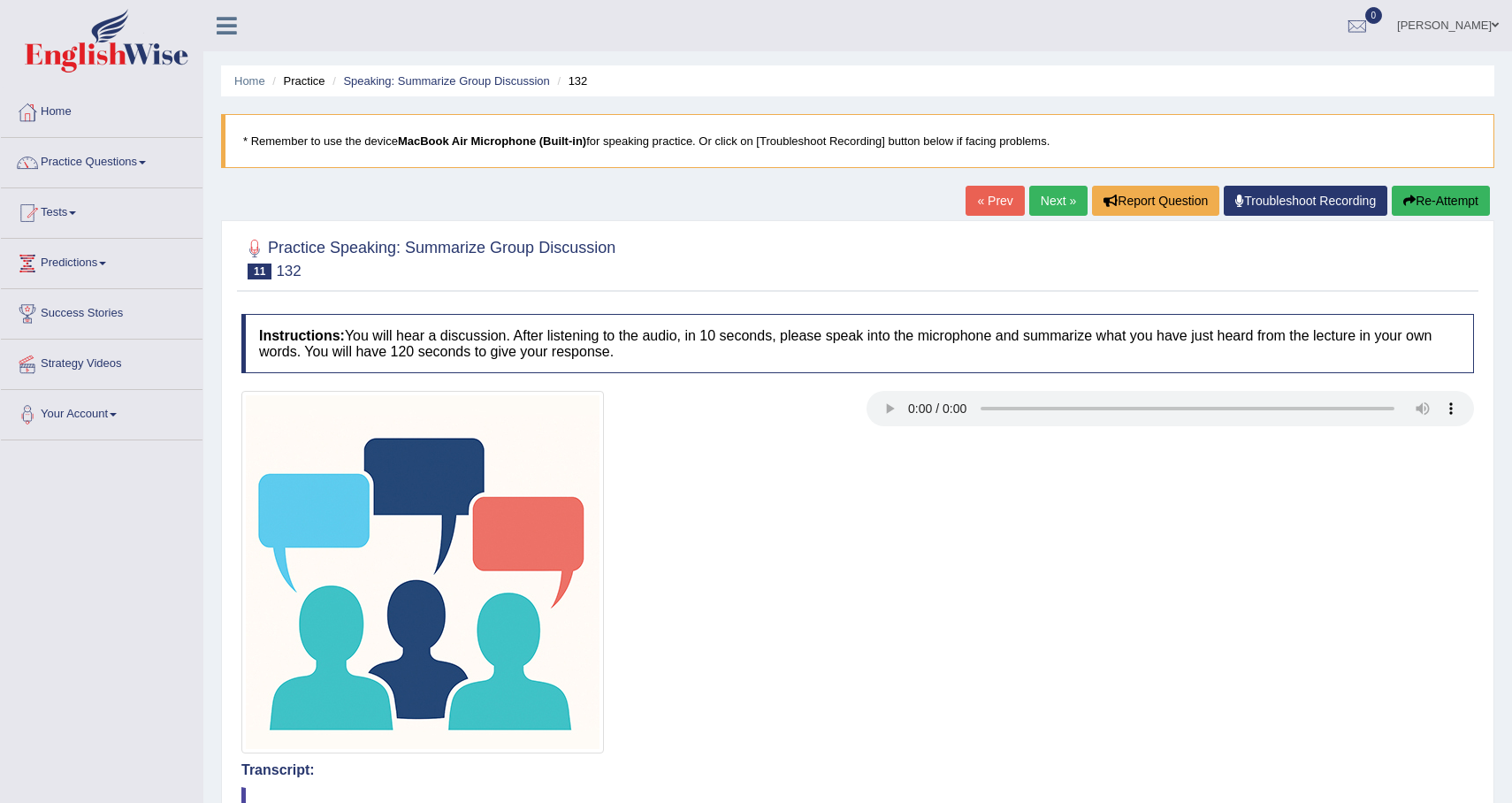
drag, startPoint x: 866, startPoint y: 592, endPoint x: 869, endPoint y: 566, distance: 26.2
